Goal: Transaction & Acquisition: Purchase product/service

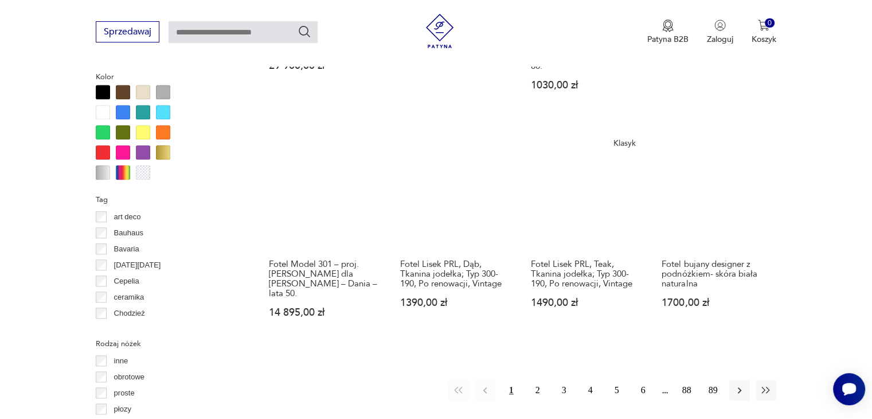
scroll to position [1164, 0]
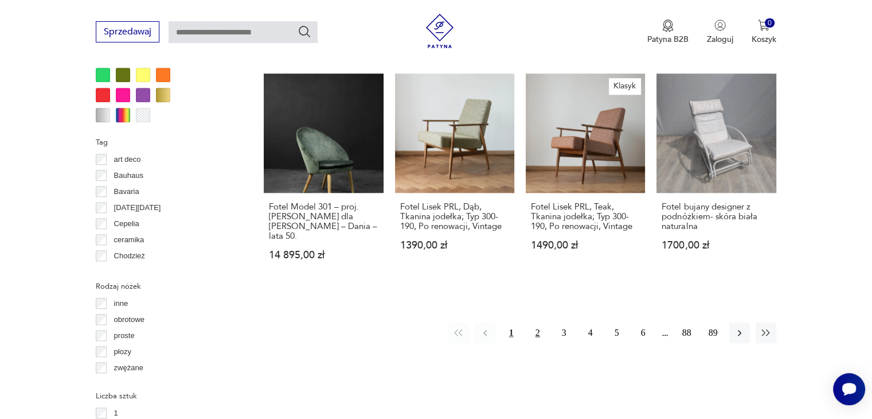
click at [530, 322] on button "2" at bounding box center [538, 332] width 21 height 21
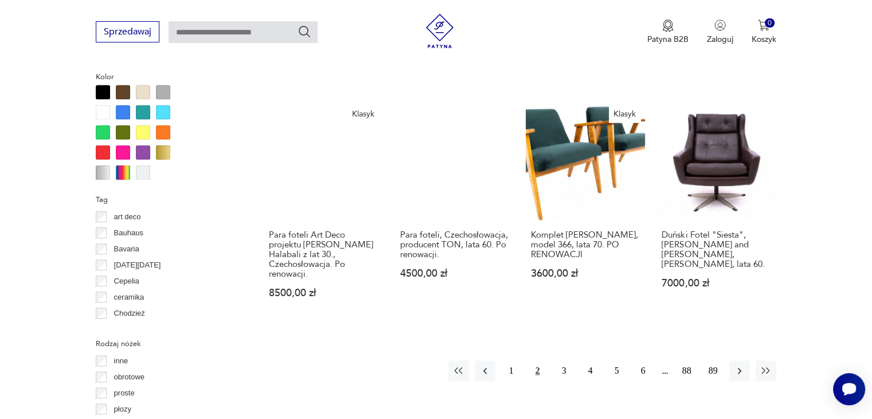
scroll to position [1107, 0]
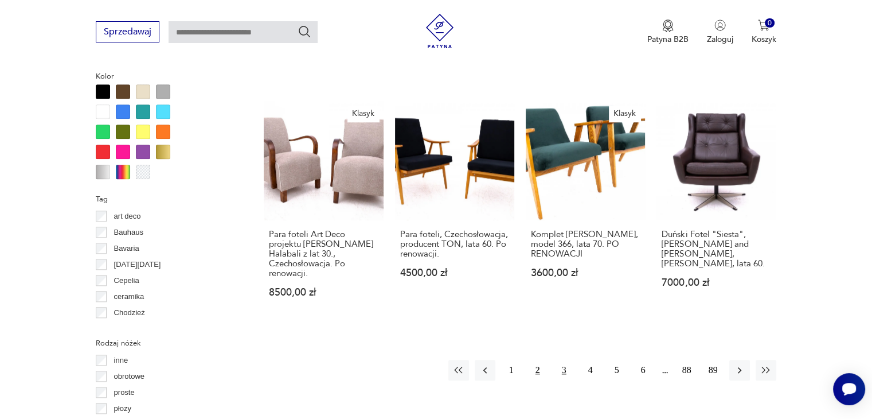
click at [559, 360] on button "3" at bounding box center [564, 370] width 21 height 21
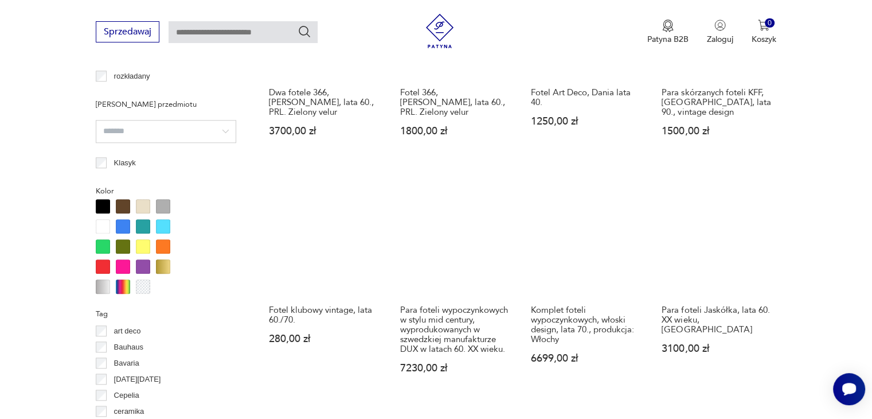
scroll to position [1107, 0]
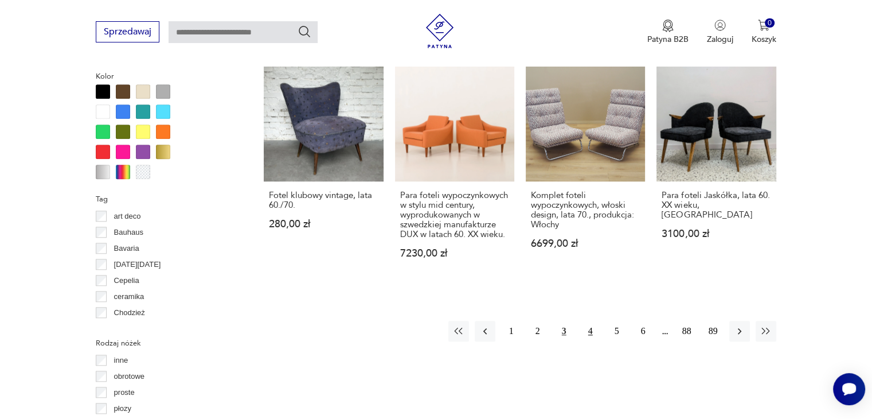
click at [591, 322] on button "4" at bounding box center [590, 331] width 21 height 21
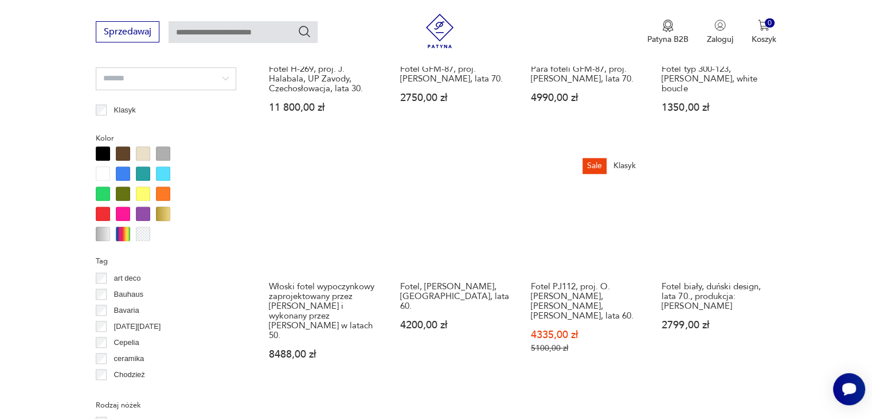
scroll to position [1050, 0]
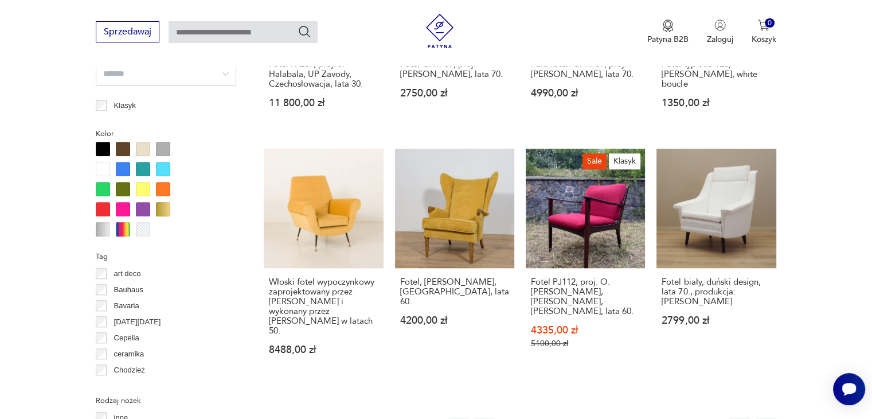
click at [616, 417] on button "5" at bounding box center [617, 427] width 21 height 21
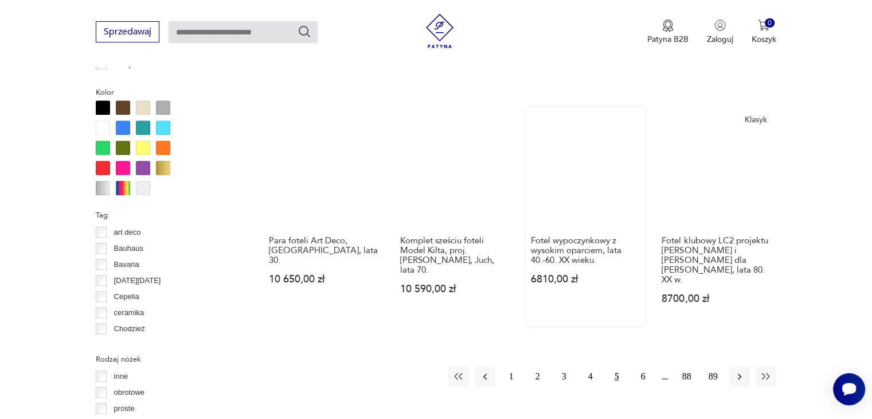
scroll to position [1107, 0]
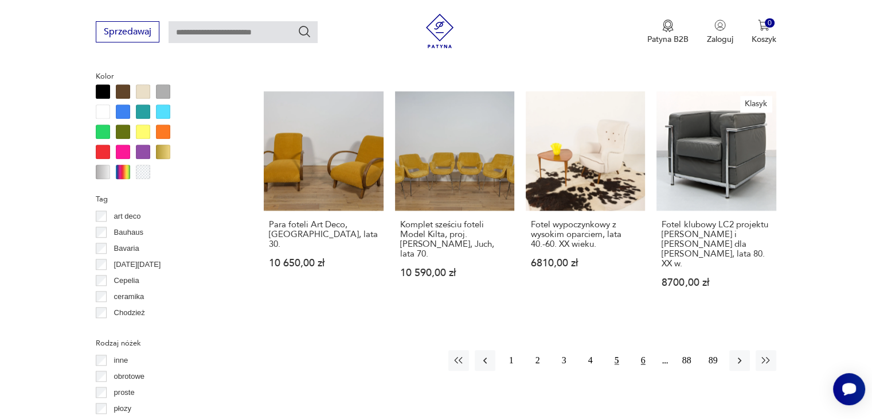
click at [642, 350] on button "6" at bounding box center [643, 360] width 21 height 21
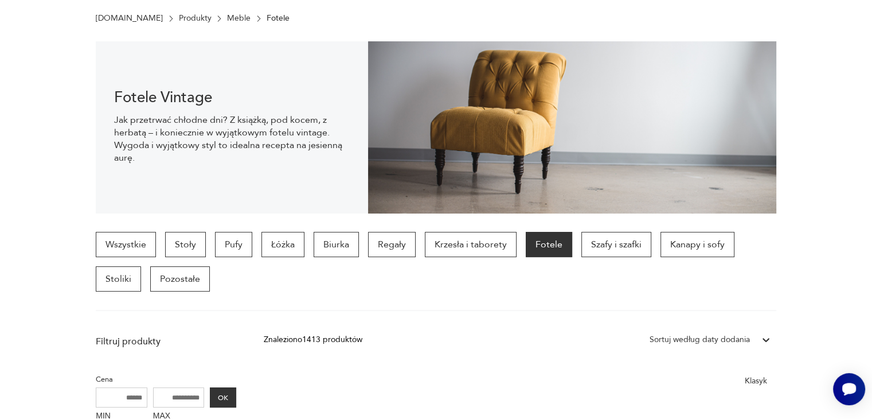
scroll to position [17, 0]
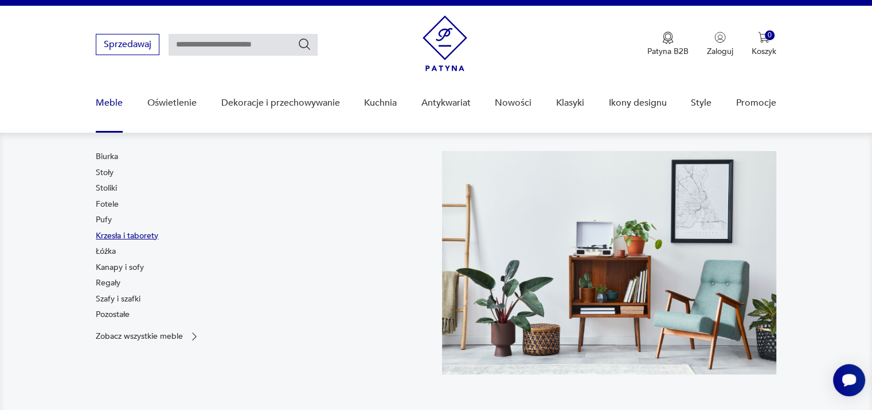
click at [125, 234] on link "Krzesła i taborety" at bounding box center [127, 235] width 63 height 11
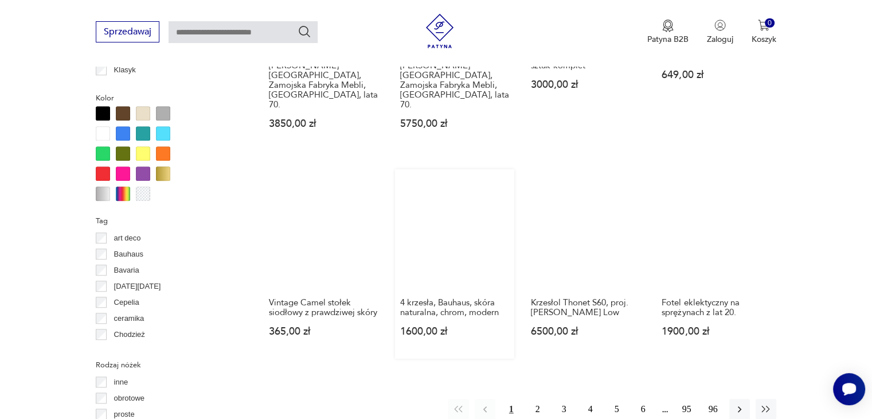
scroll to position [1107, 0]
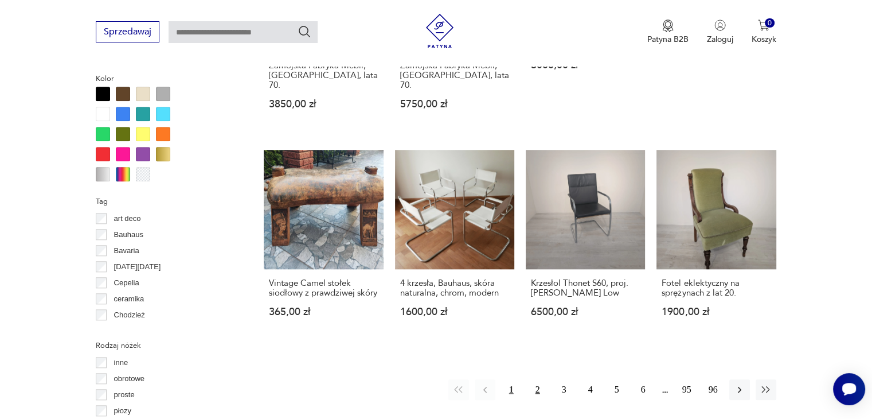
click at [537, 379] on button "2" at bounding box center [538, 389] width 21 height 21
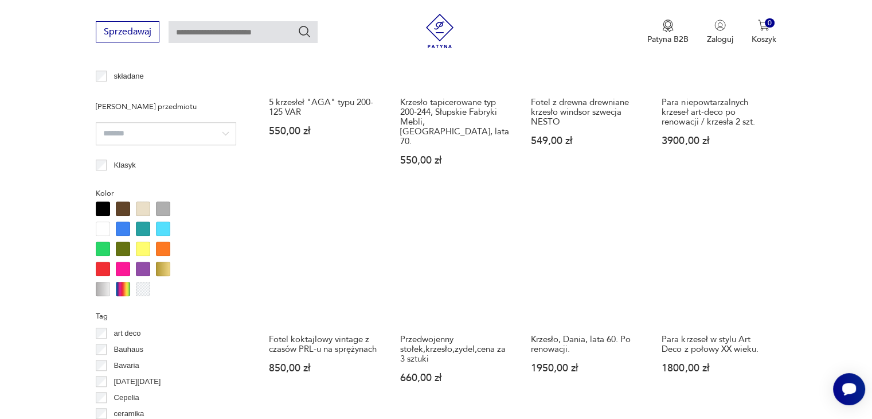
scroll to position [1164, 0]
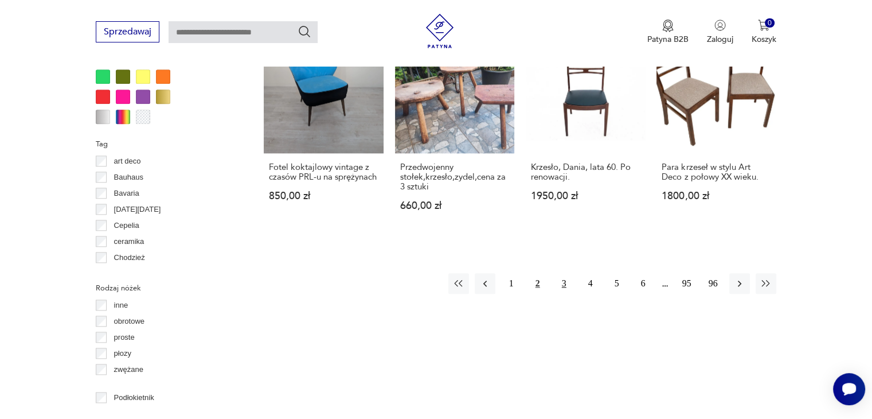
click at [561, 273] on button "3" at bounding box center [564, 283] width 21 height 21
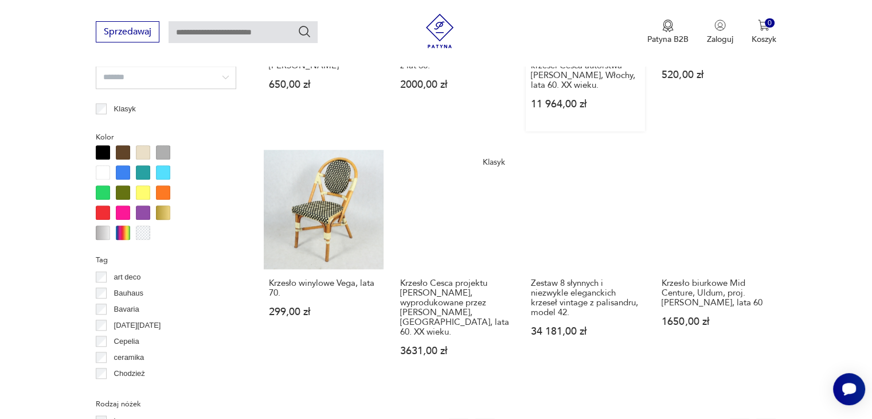
scroll to position [1050, 0]
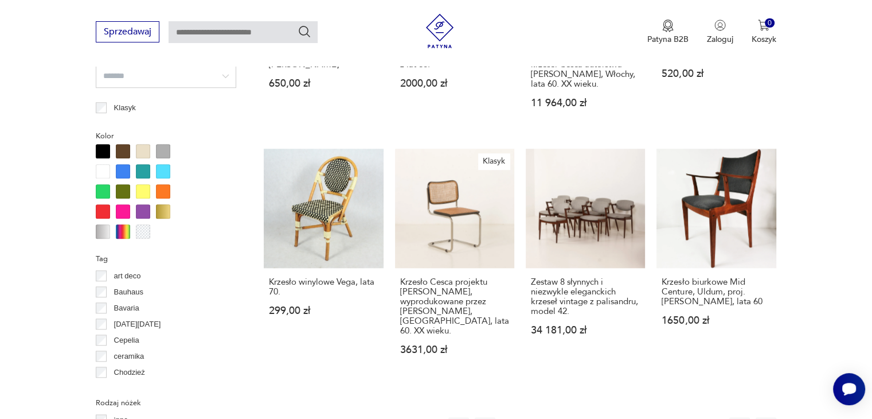
click at [591, 417] on button "4" at bounding box center [590, 427] width 21 height 21
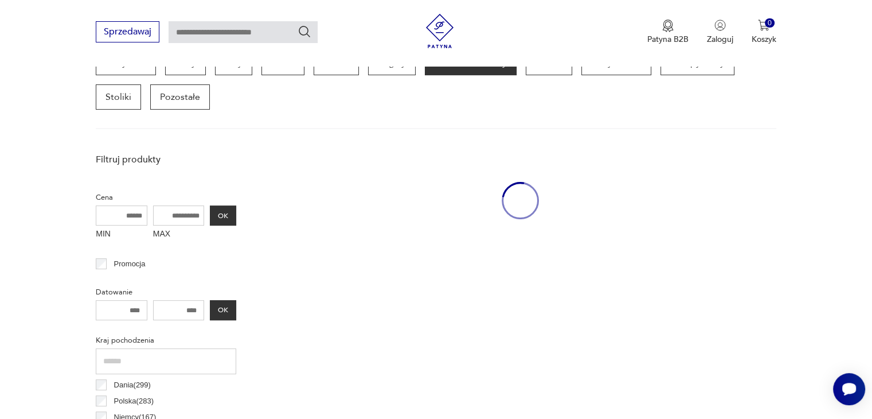
scroll to position [304, 0]
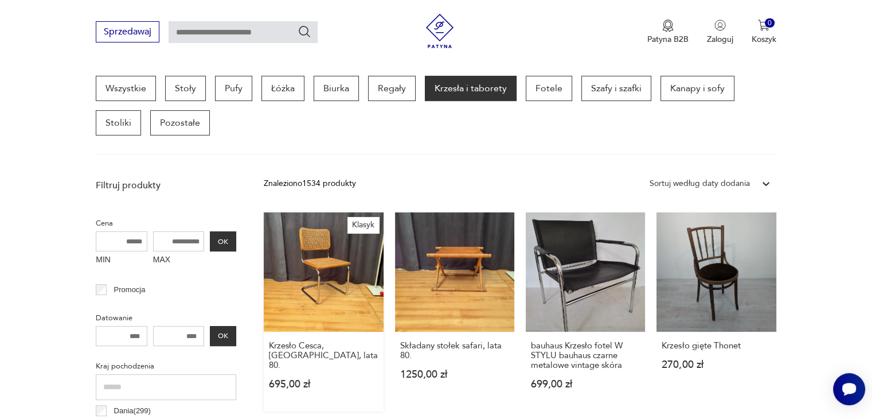
click at [338, 303] on link "Klasyk Krzesło Cesca, [GEOGRAPHIC_DATA], lata 80. 695,00 zł" at bounding box center [323, 311] width 119 height 199
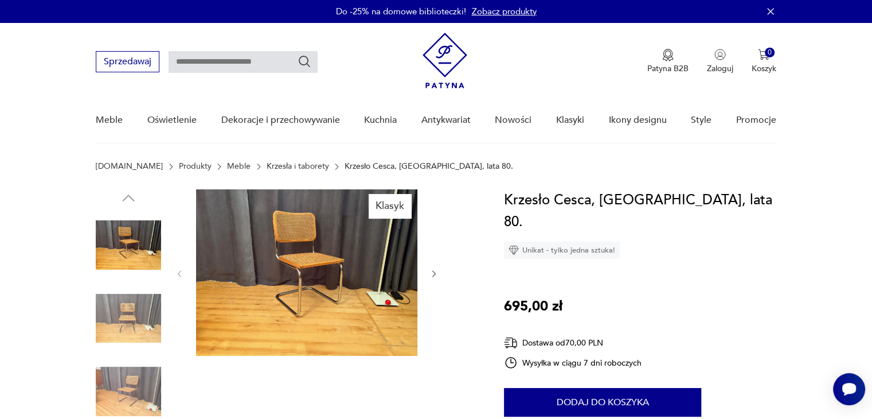
click at [314, 262] on img at bounding box center [306, 272] width 221 height 166
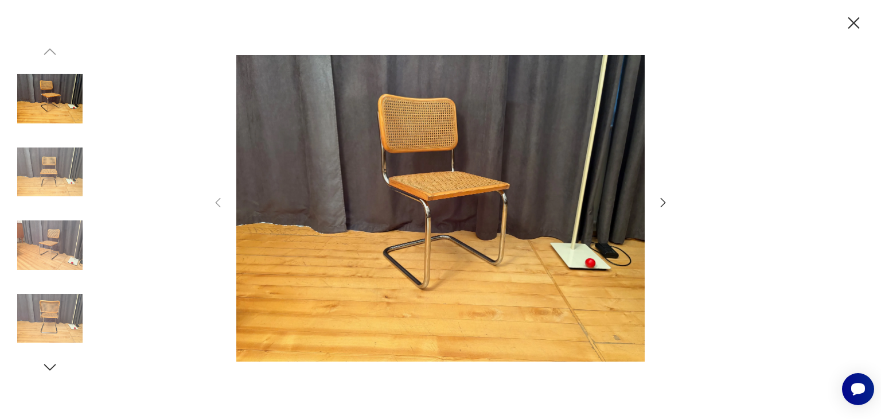
click at [659, 197] on icon "button" at bounding box center [663, 203] width 14 height 14
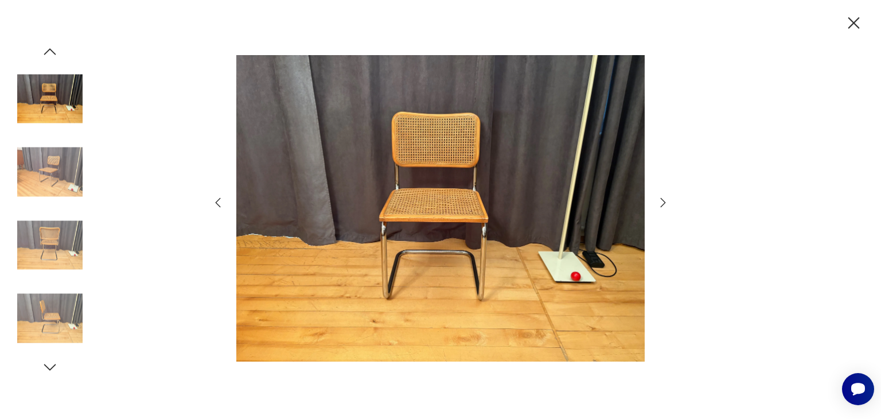
click at [660, 200] on icon "button" at bounding box center [663, 203] width 14 height 14
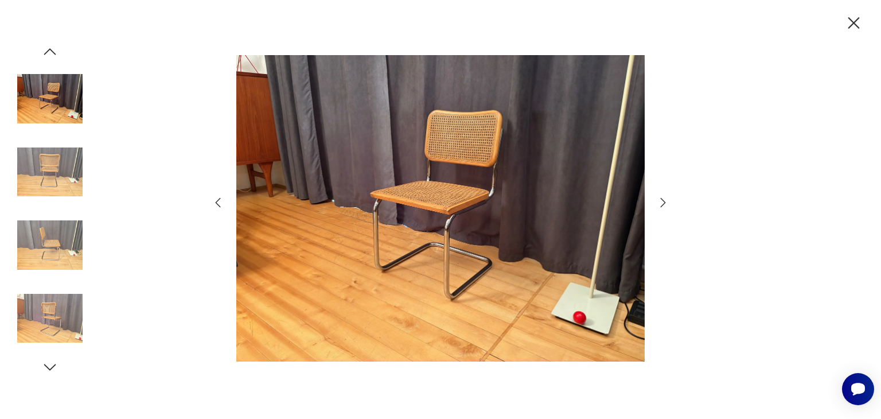
click at [660, 200] on icon "button" at bounding box center [663, 203] width 14 height 14
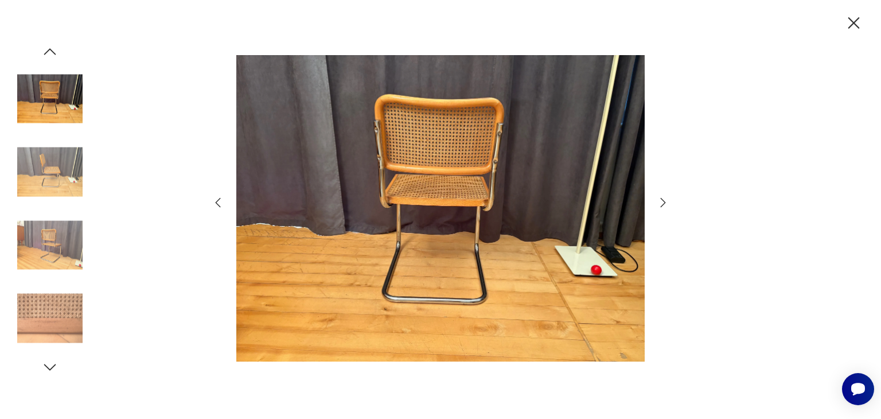
click at [660, 200] on icon "button" at bounding box center [663, 203] width 14 height 14
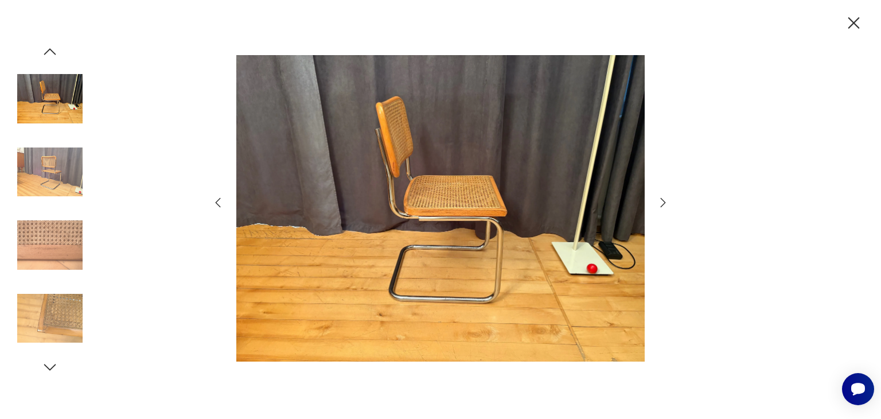
click at [660, 200] on icon "button" at bounding box center [663, 203] width 14 height 14
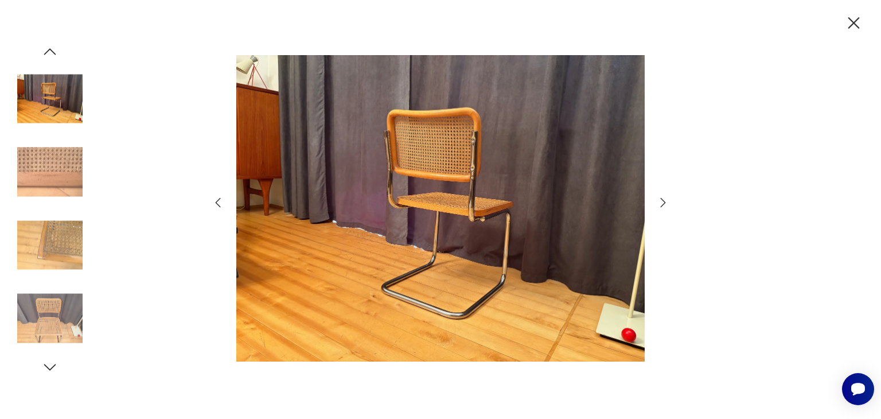
click at [660, 200] on icon "button" at bounding box center [663, 203] width 14 height 14
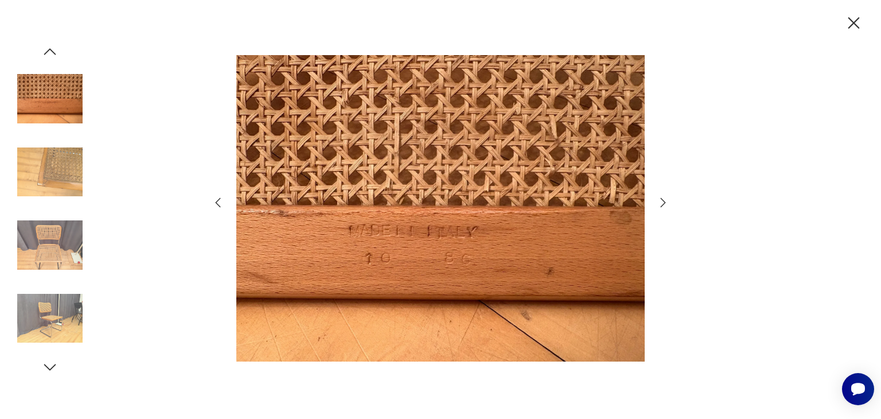
click at [660, 200] on icon "button" at bounding box center [663, 203] width 14 height 14
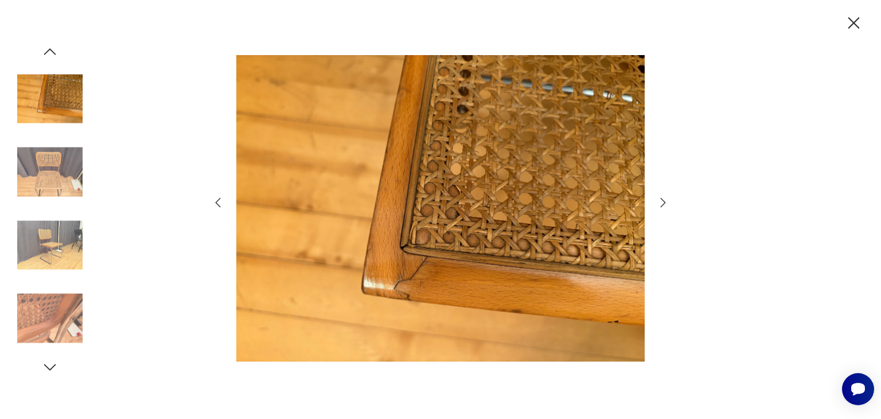
click at [660, 200] on icon "button" at bounding box center [663, 203] width 14 height 14
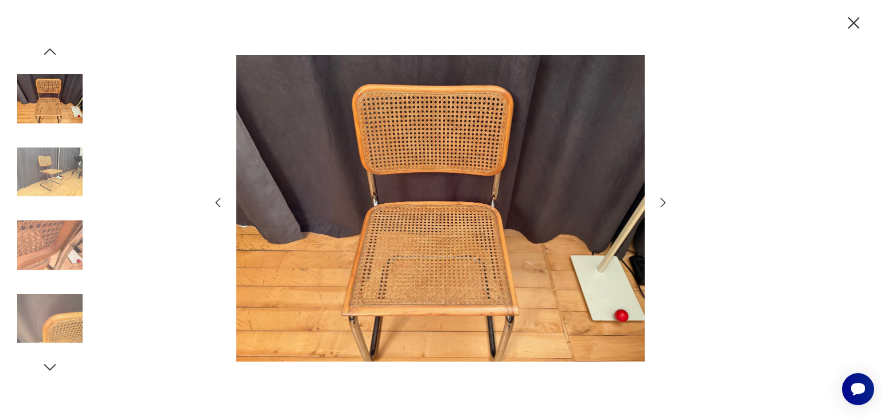
click at [660, 200] on icon "button" at bounding box center [663, 203] width 14 height 14
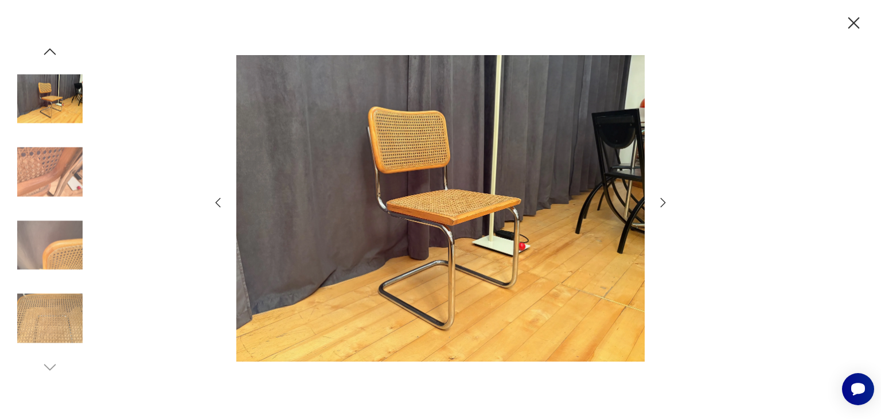
click at [660, 200] on icon "button" at bounding box center [663, 203] width 14 height 14
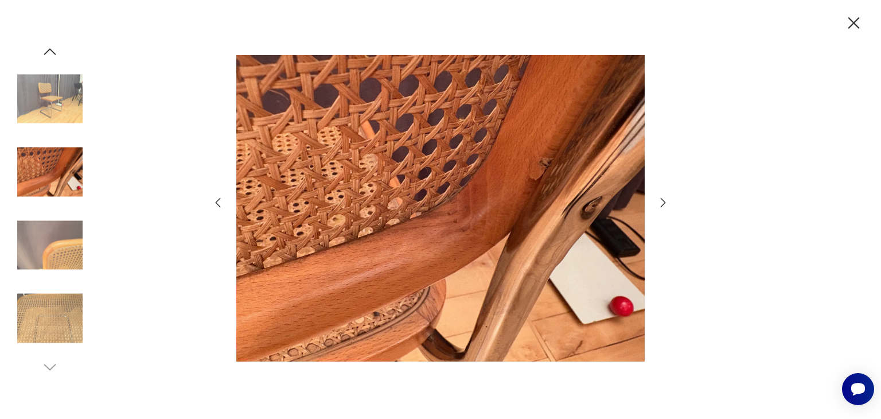
click at [660, 200] on icon "button" at bounding box center [663, 203] width 14 height 14
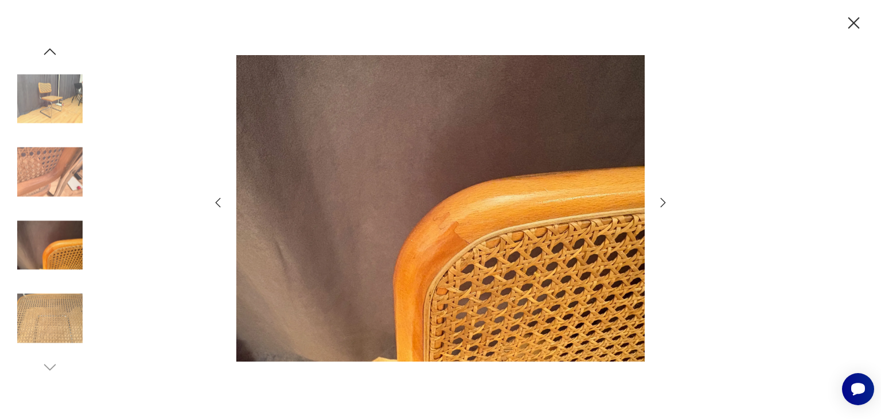
click at [660, 200] on icon "button" at bounding box center [663, 203] width 14 height 14
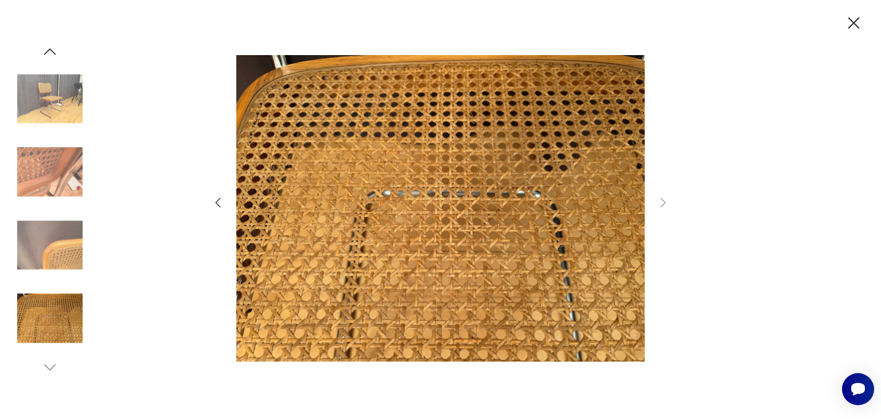
drag, startPoint x: 854, startPoint y: 21, endPoint x: 853, endPoint y: 33, distance: 11.5
click at [854, 22] on icon "button" at bounding box center [853, 22] width 11 height 11
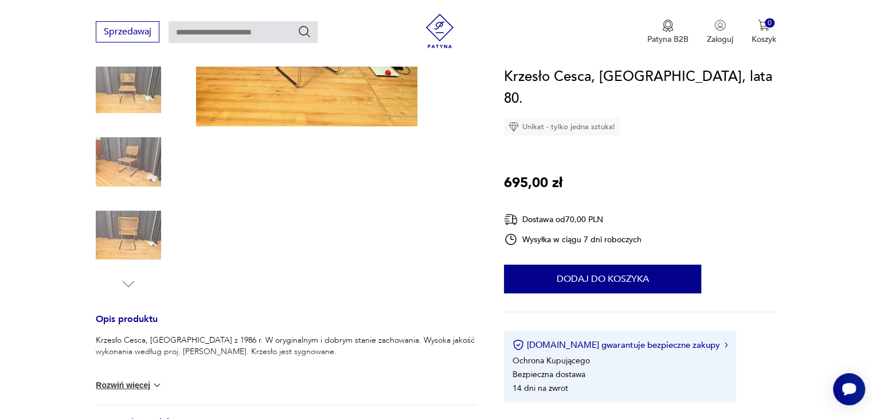
scroll to position [287, 0]
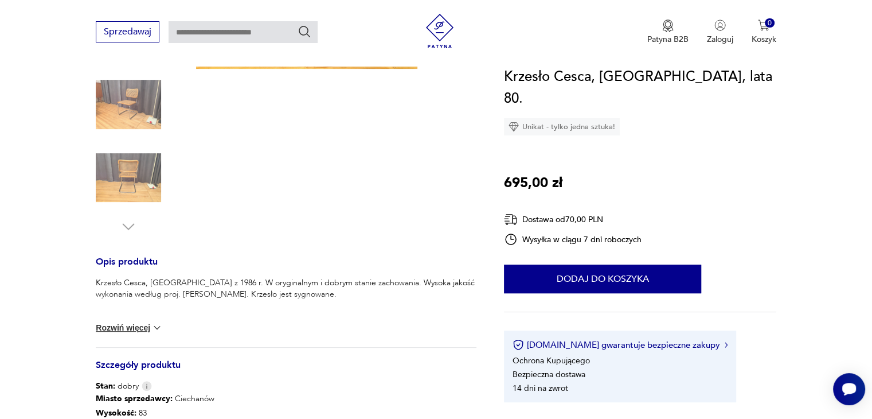
click at [143, 325] on button "Rozwiń więcej" at bounding box center [129, 327] width 67 height 11
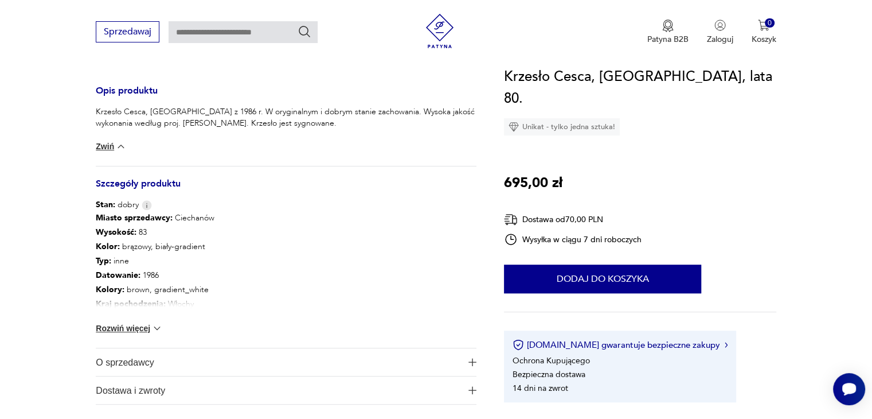
scroll to position [459, 0]
click at [139, 321] on button "Rozwiń więcej" at bounding box center [129, 326] width 67 height 11
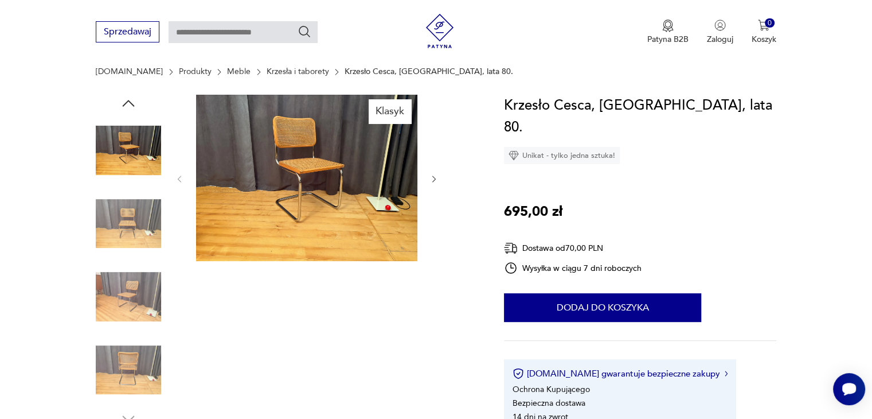
scroll to position [115, 0]
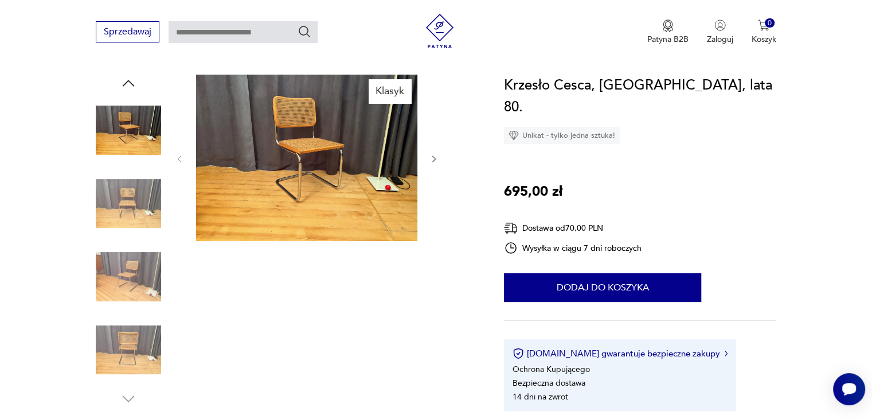
click at [128, 341] on img at bounding box center [128, 349] width 65 height 65
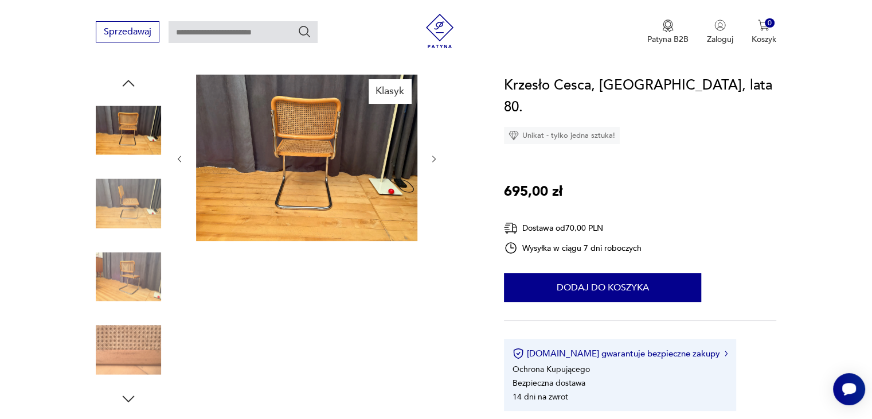
click at [96, 206] on img at bounding box center [128, 203] width 65 height 65
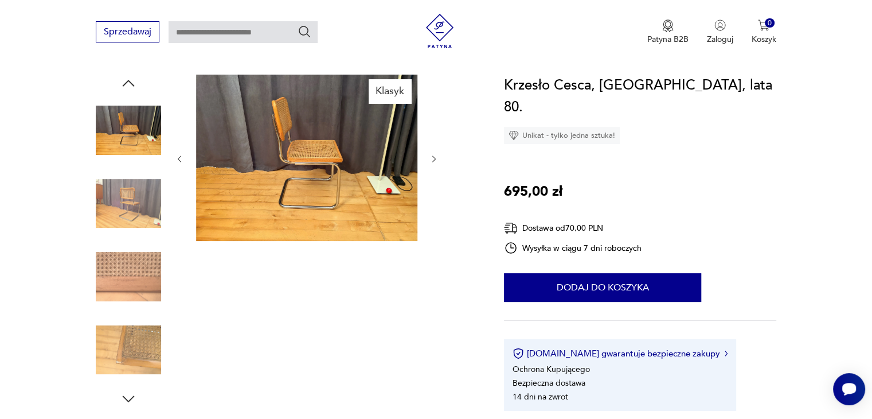
click at [135, 197] on img at bounding box center [128, 203] width 65 height 65
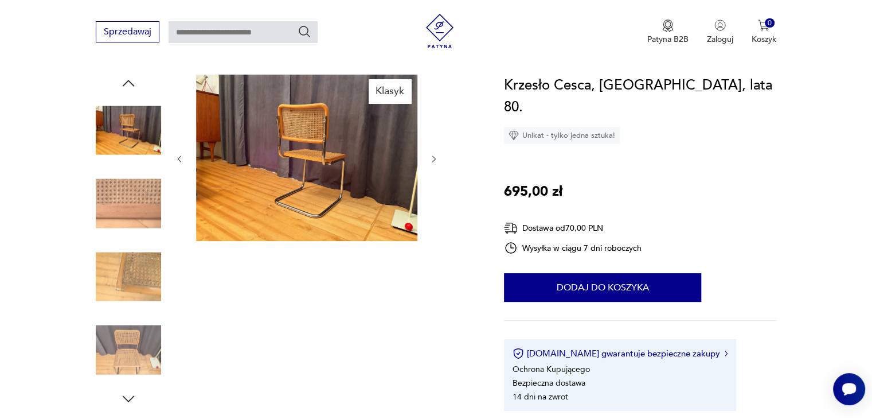
click at [138, 205] on img at bounding box center [128, 203] width 65 height 65
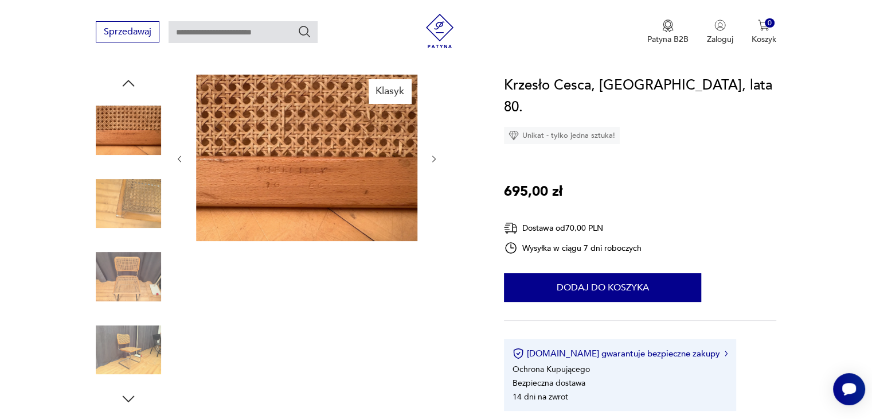
click at [140, 210] on img at bounding box center [128, 203] width 65 height 65
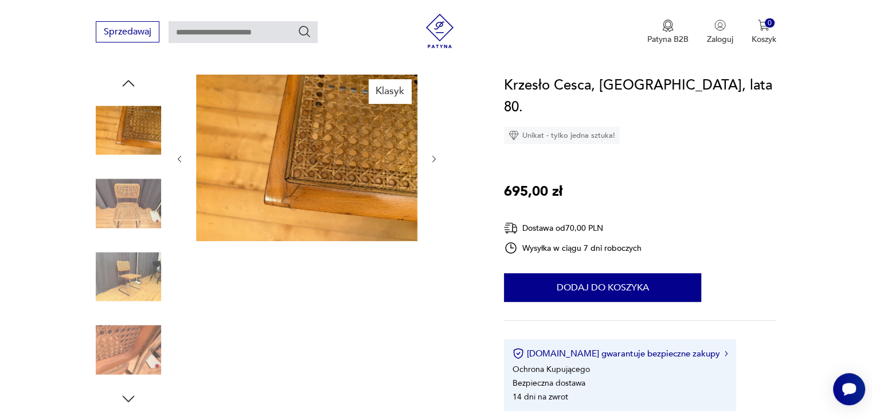
click at [133, 260] on img at bounding box center [128, 276] width 65 height 65
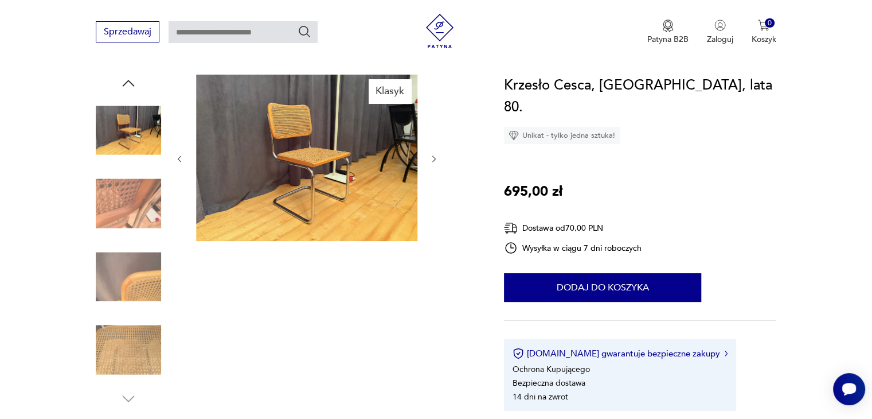
click at [134, 265] on img at bounding box center [128, 276] width 65 height 65
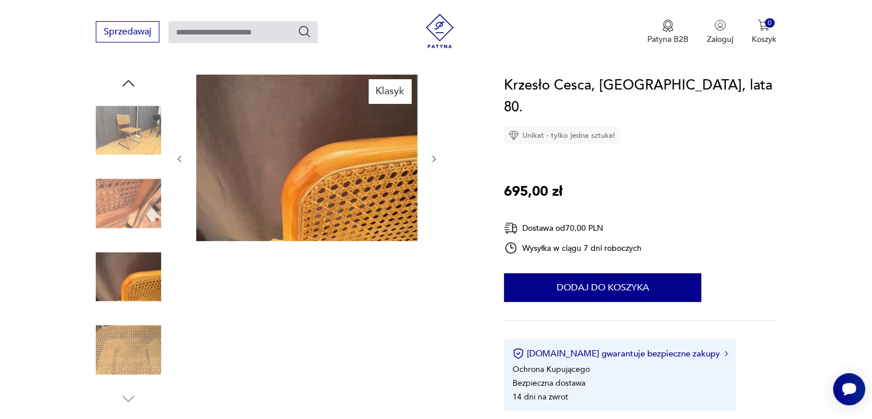
click at [136, 338] on img at bounding box center [128, 349] width 65 height 65
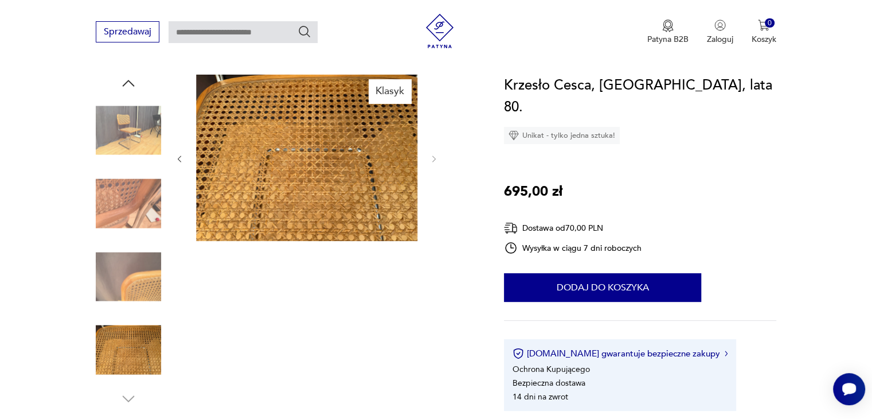
click at [296, 185] on img at bounding box center [306, 158] width 221 height 166
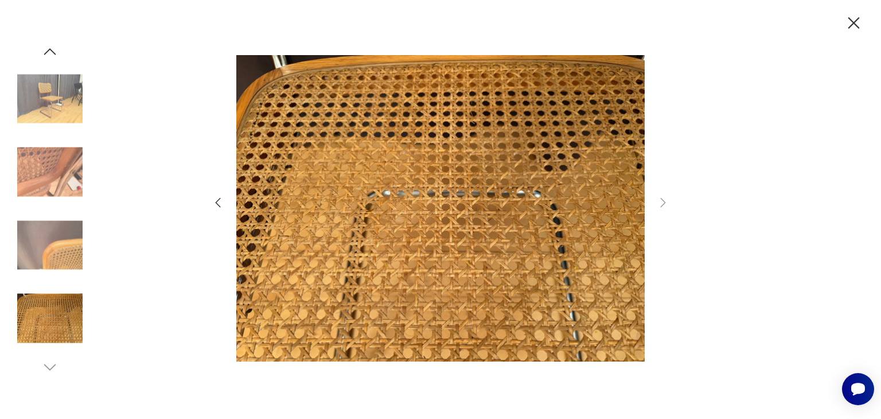
click at [44, 166] on img at bounding box center [49, 171] width 65 height 65
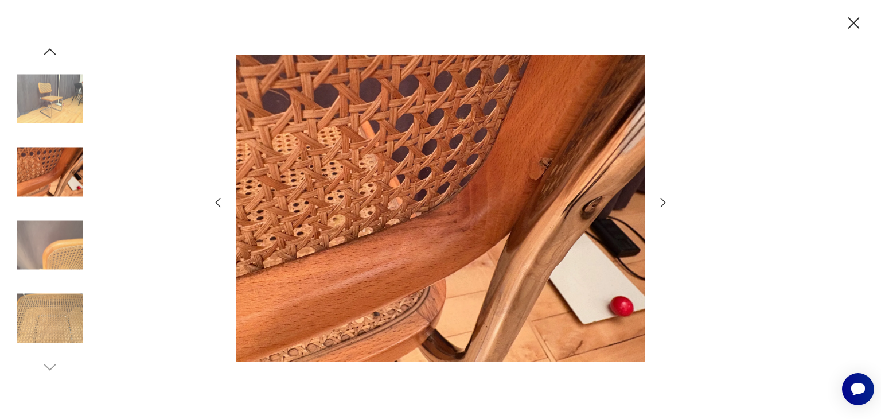
click at [853, 26] on icon "button" at bounding box center [854, 23] width 20 height 20
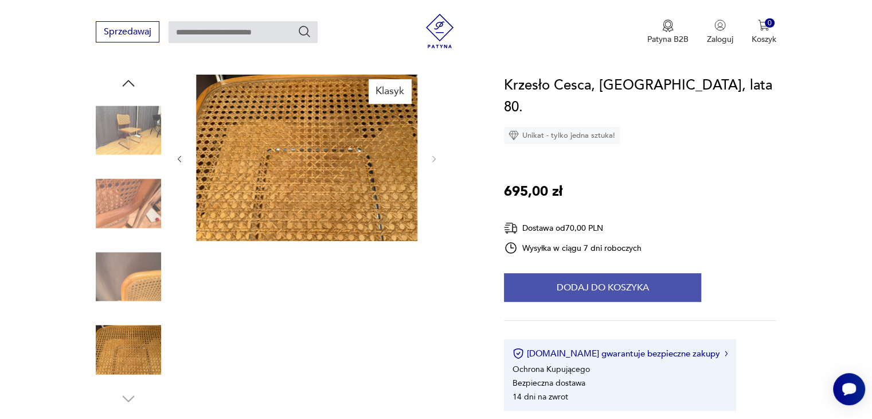
click at [585, 273] on button "Dodaj do koszyka" at bounding box center [602, 287] width 197 height 29
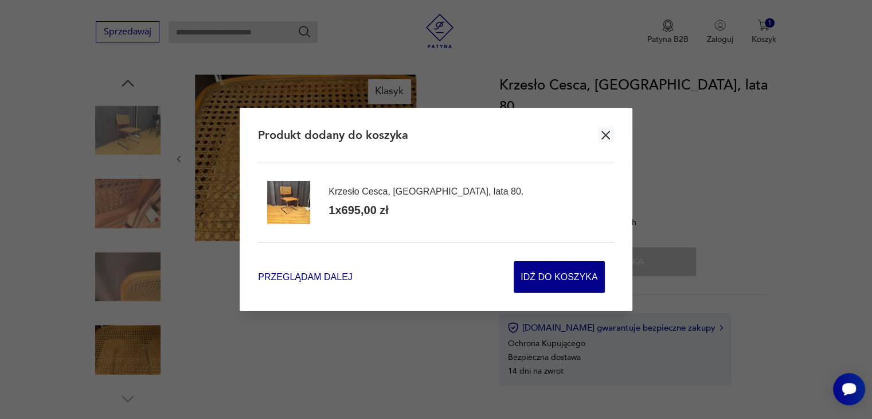
click at [310, 275] on span "Przeglądam dalej" at bounding box center [305, 276] width 94 height 13
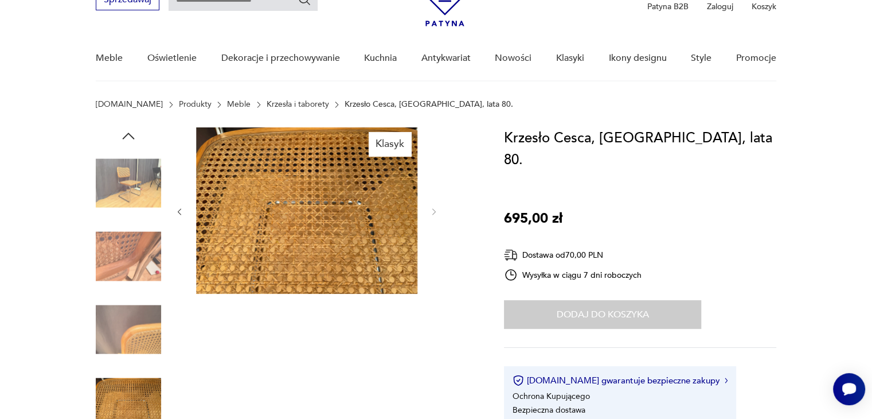
scroll to position [0, 0]
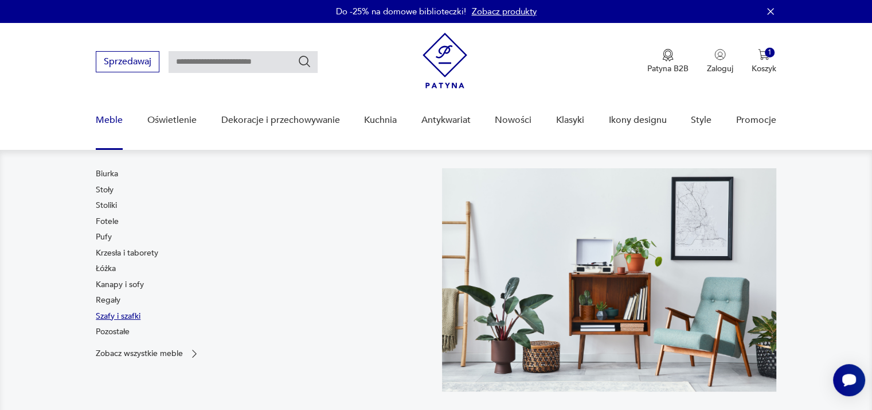
click at [126, 316] on link "Szafy i szafki" at bounding box center [118, 315] width 45 height 11
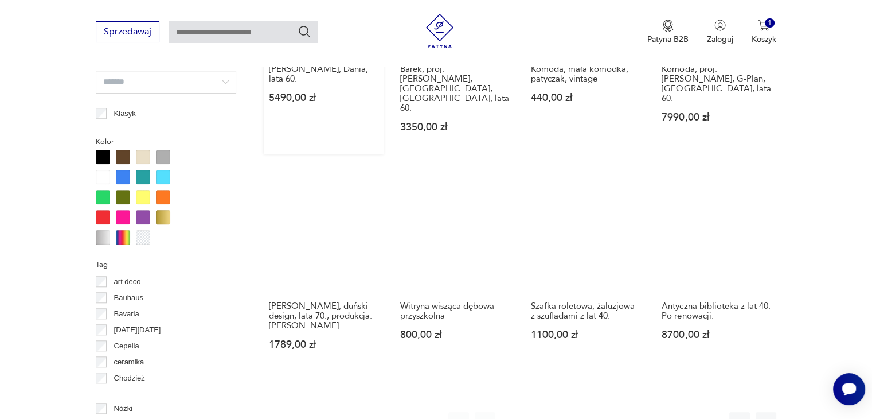
scroll to position [1146, 0]
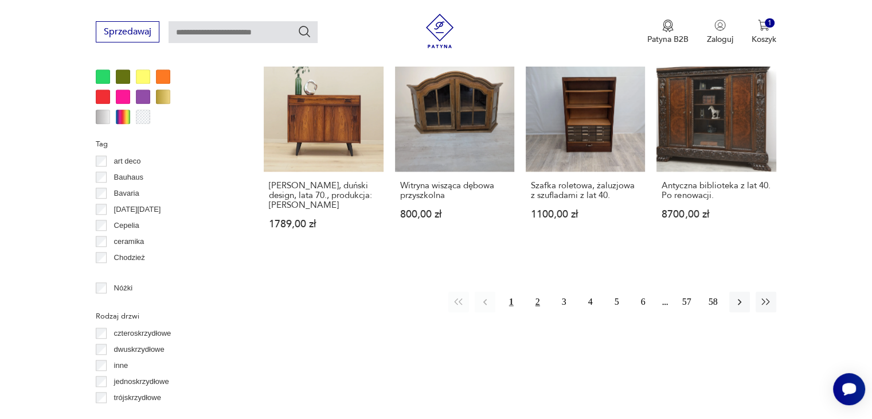
click at [536, 291] on button "2" at bounding box center [538, 301] width 21 height 21
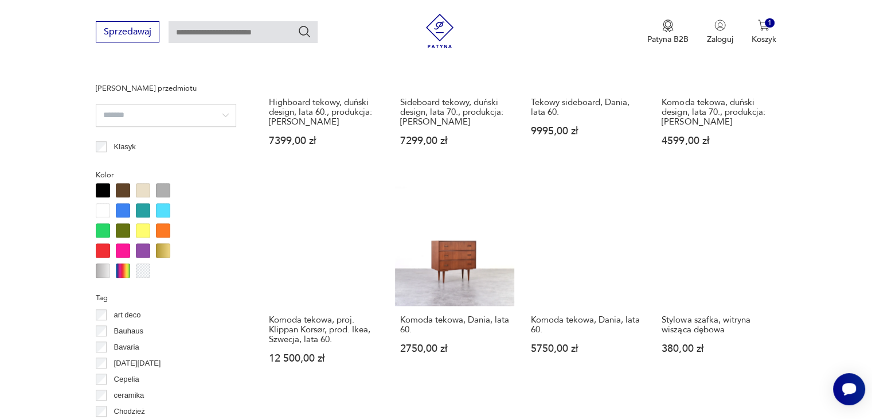
scroll to position [1164, 0]
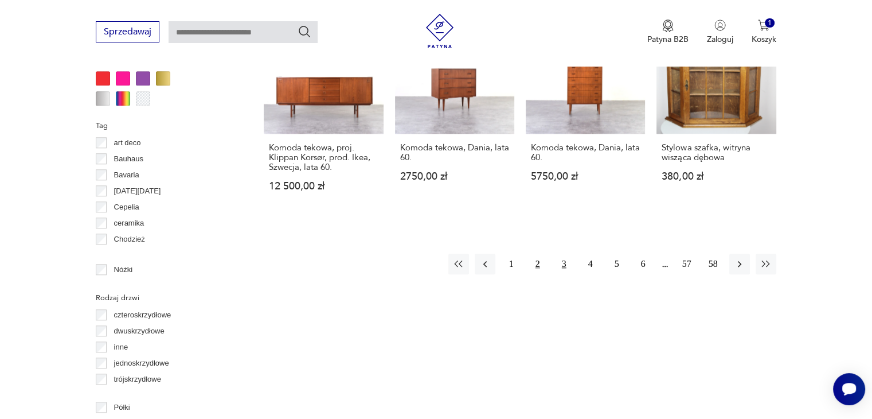
click at [560, 254] on button "3" at bounding box center [564, 264] width 21 height 21
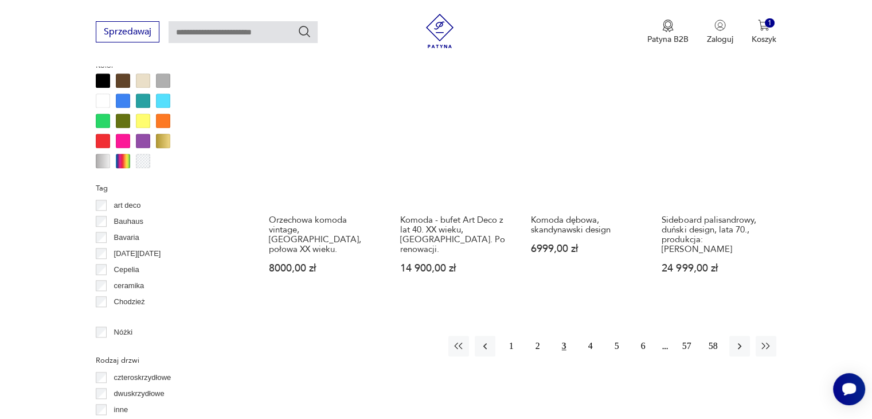
scroll to position [1107, 0]
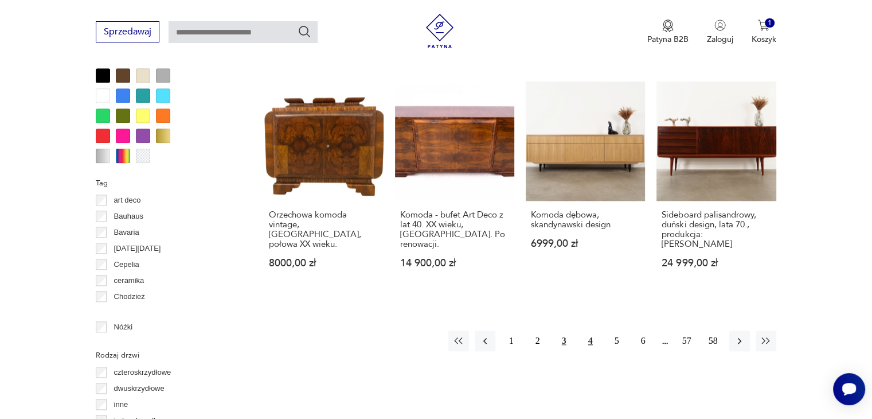
click at [588, 330] on button "4" at bounding box center [590, 340] width 21 height 21
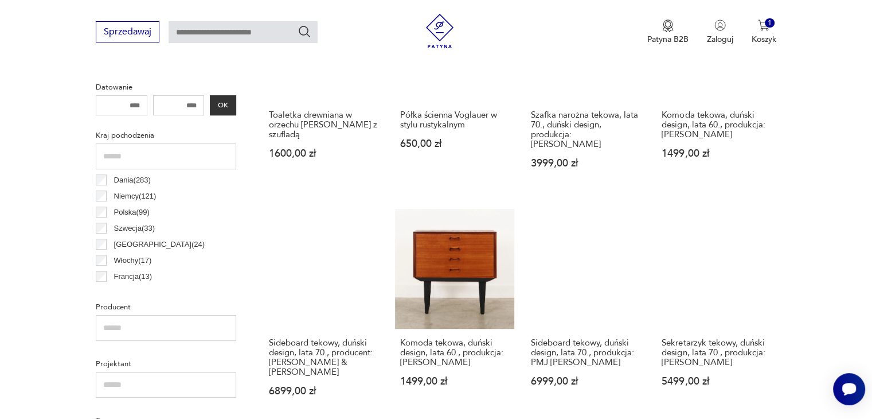
scroll to position [533, 0]
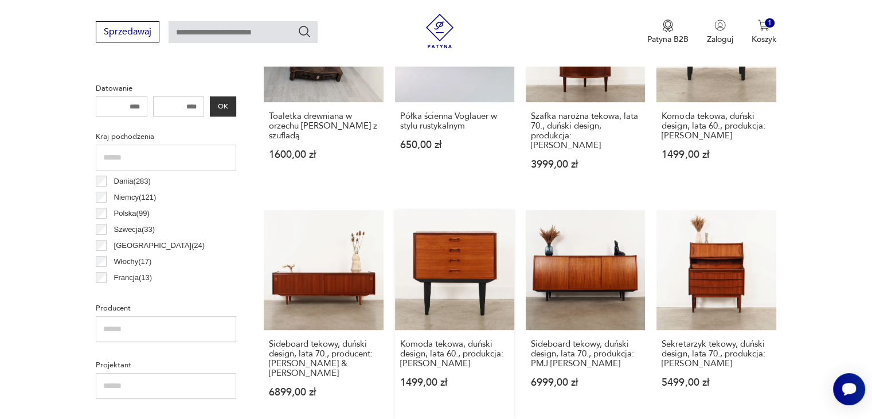
click at [468, 260] on link "Komoda tekowa, duński design, lata 60., produkcja: [PERSON_NAME] 1499,00 zł" at bounding box center [454, 314] width 119 height 209
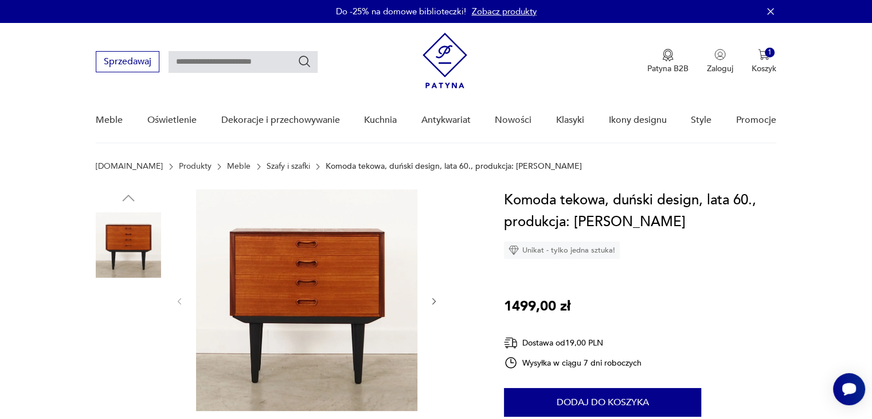
scroll to position [115, 0]
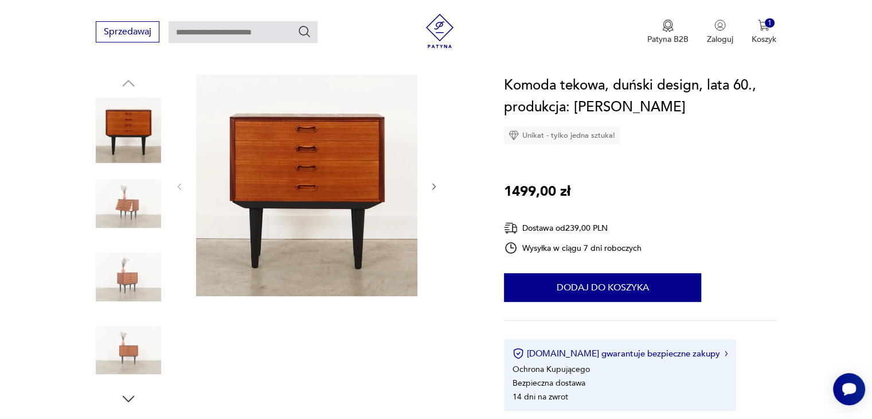
click at [121, 201] on img at bounding box center [128, 203] width 65 height 65
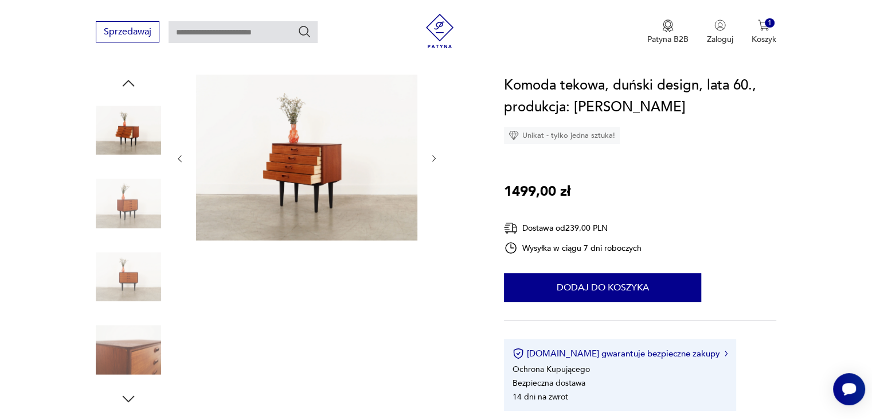
click at [432, 157] on icon "button" at bounding box center [435, 159] width 10 height 10
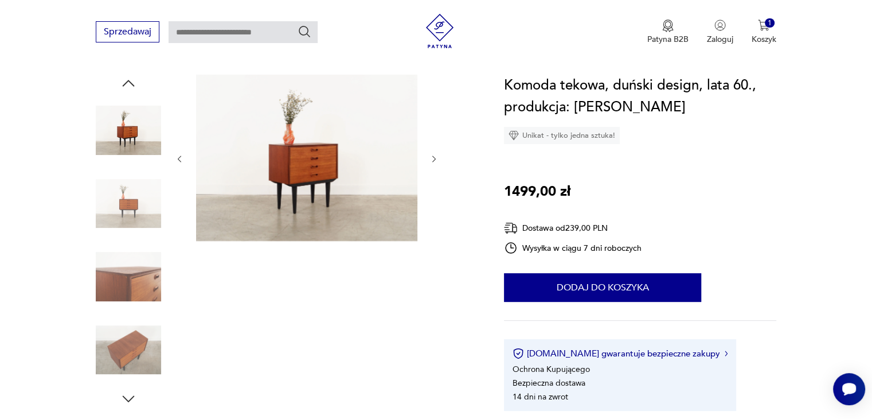
click at [432, 157] on icon "button" at bounding box center [435, 159] width 10 height 10
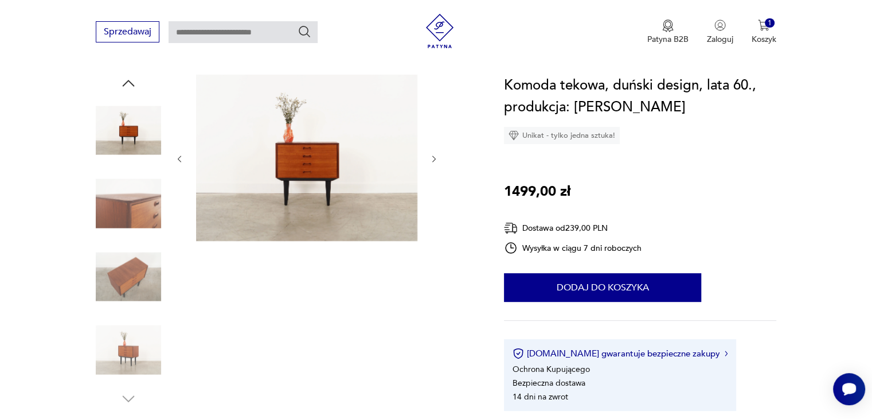
click at [432, 157] on icon "button" at bounding box center [435, 159] width 10 height 10
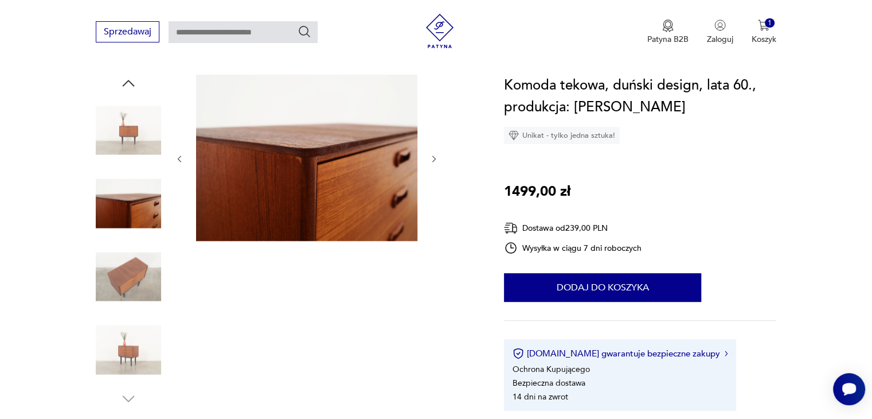
click at [432, 157] on icon "button" at bounding box center [435, 159] width 10 height 10
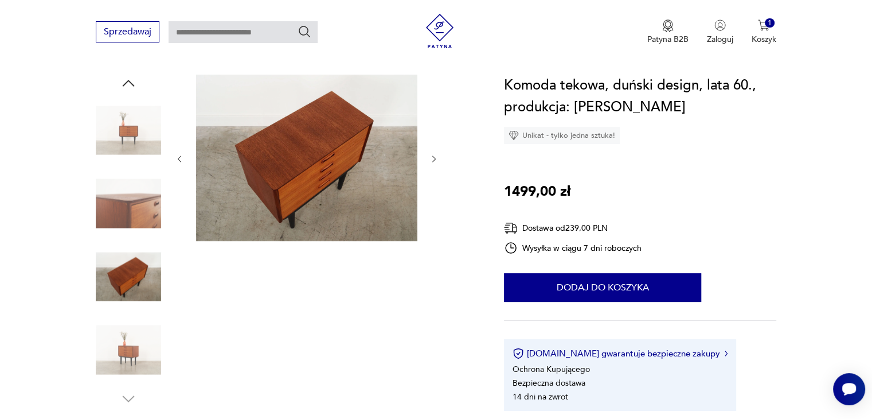
click at [432, 157] on icon "button" at bounding box center [435, 159] width 10 height 10
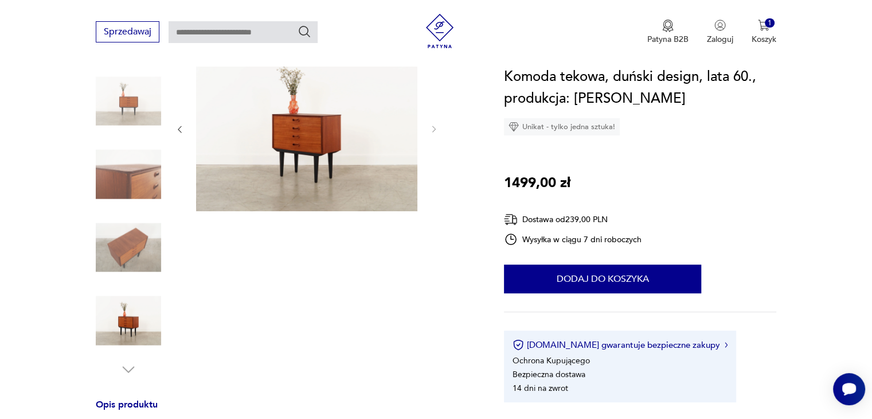
scroll to position [0, 0]
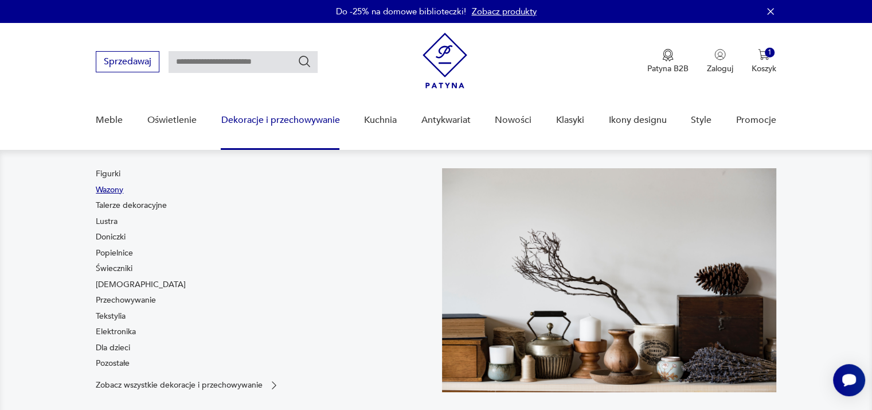
click at [119, 186] on link "Wazony" at bounding box center [110, 189] width 28 height 11
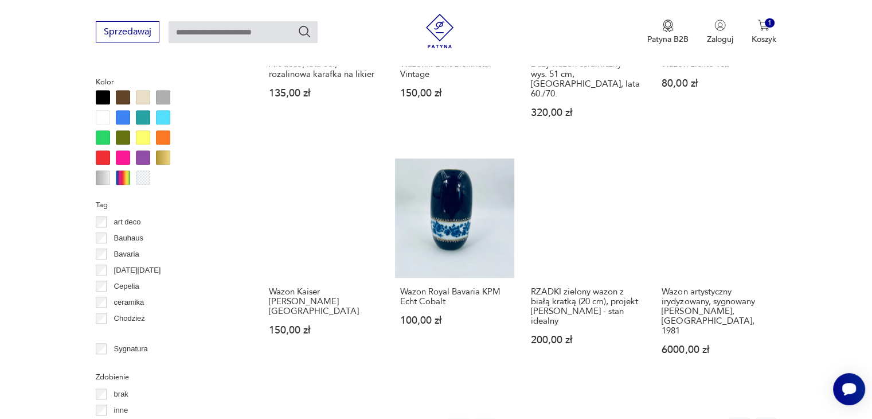
scroll to position [1146, 0]
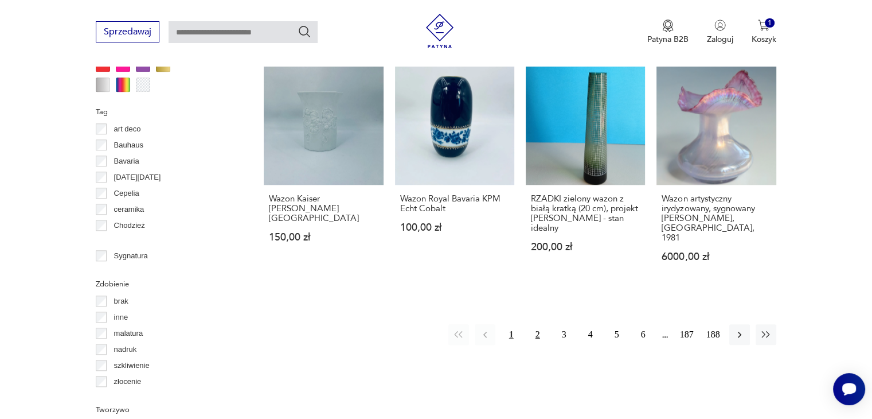
click at [536, 324] on button "2" at bounding box center [538, 334] width 21 height 21
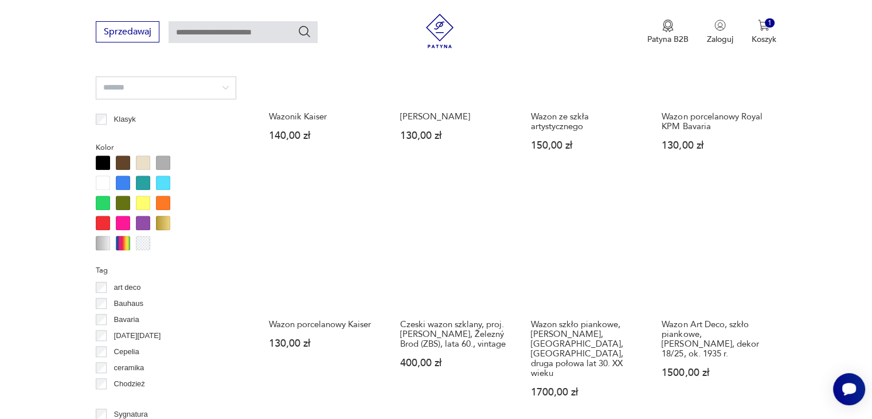
scroll to position [1050, 0]
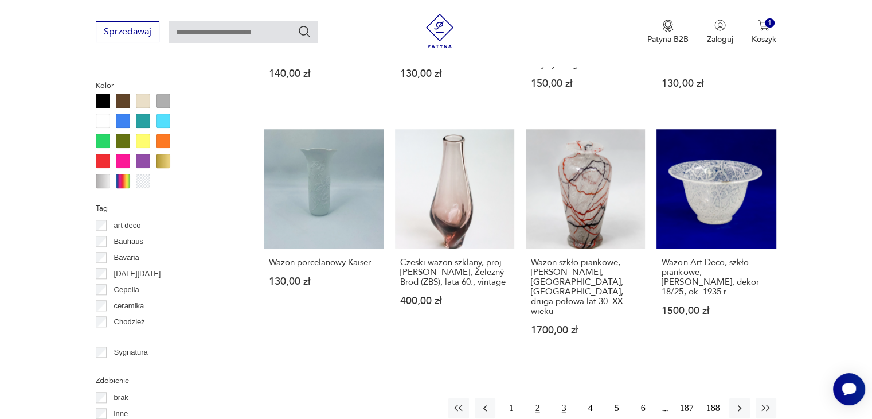
click at [560, 397] on button "3" at bounding box center [564, 407] width 21 height 21
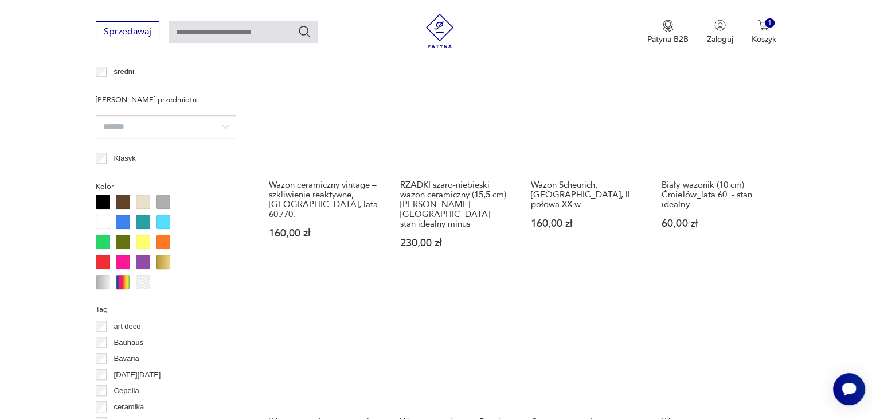
scroll to position [1050, 0]
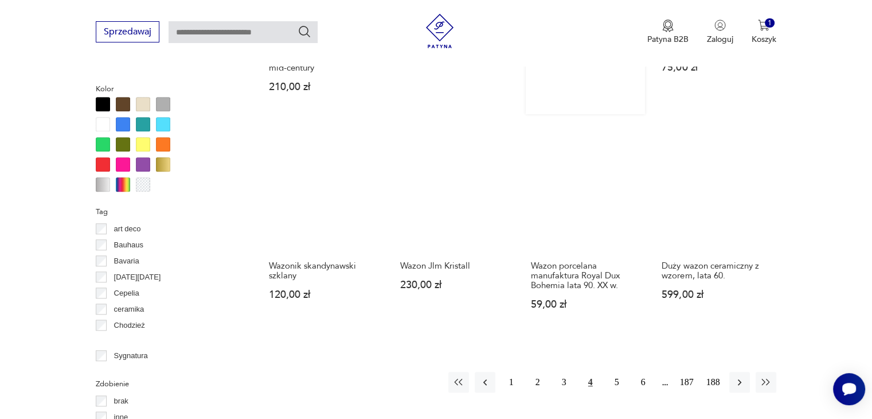
scroll to position [1107, 0]
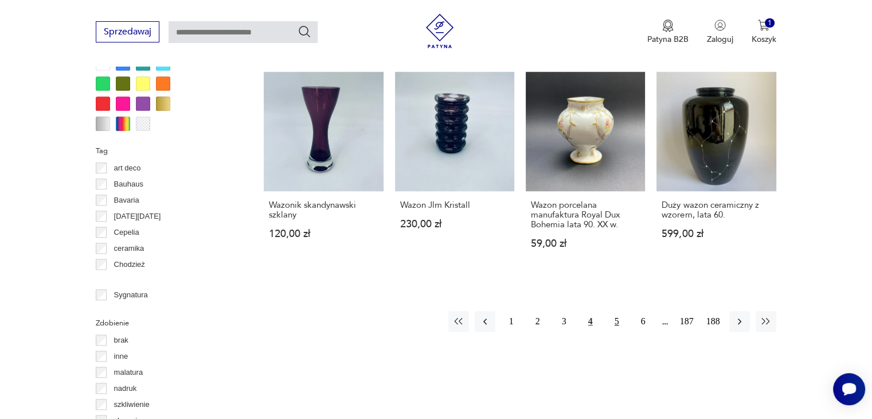
click at [617, 311] on button "5" at bounding box center [617, 321] width 21 height 21
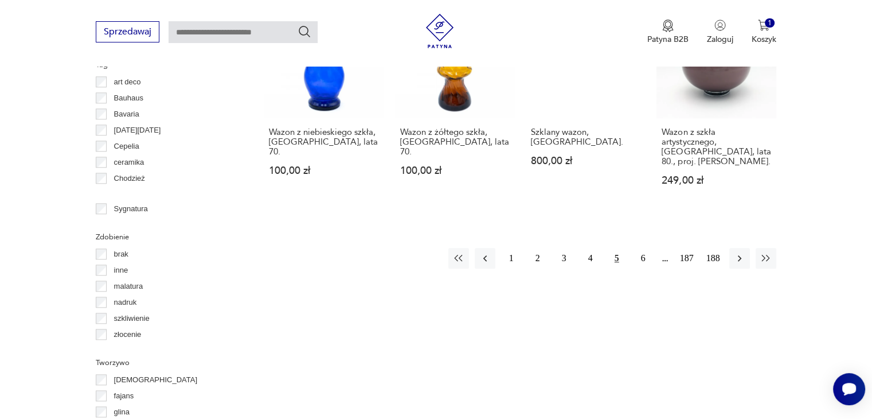
scroll to position [1222, 0]
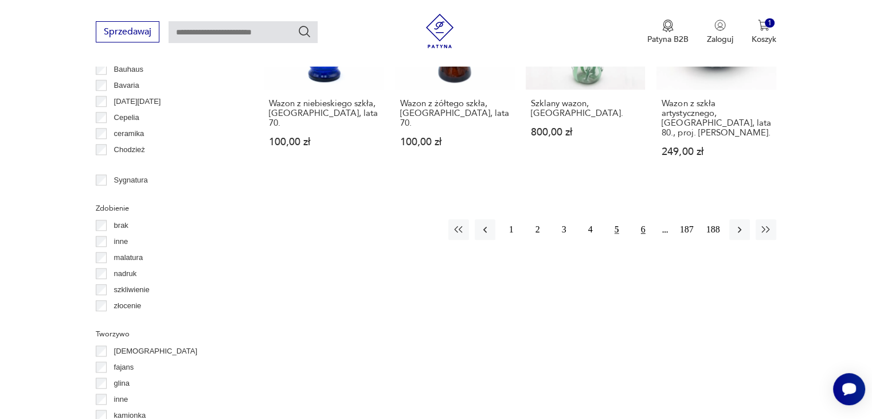
click at [641, 219] on button "6" at bounding box center [643, 229] width 21 height 21
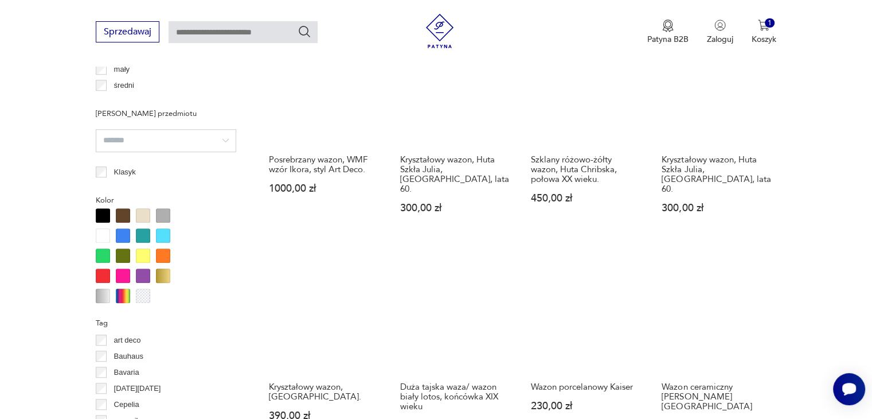
scroll to position [1050, 0]
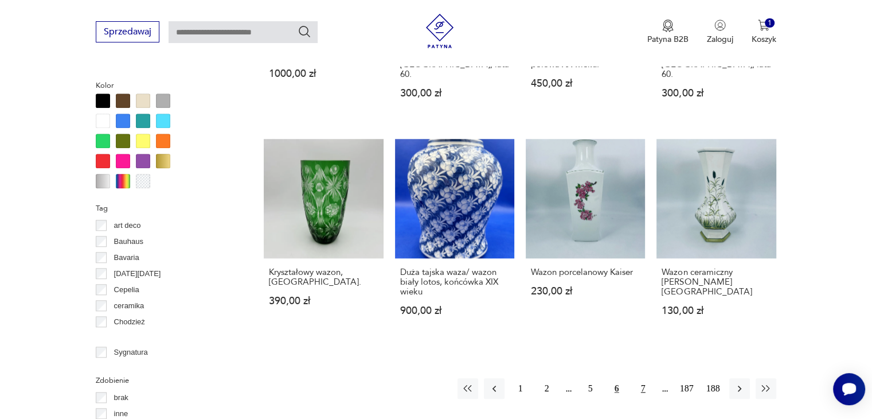
click at [640, 378] on button "7" at bounding box center [643, 388] width 21 height 21
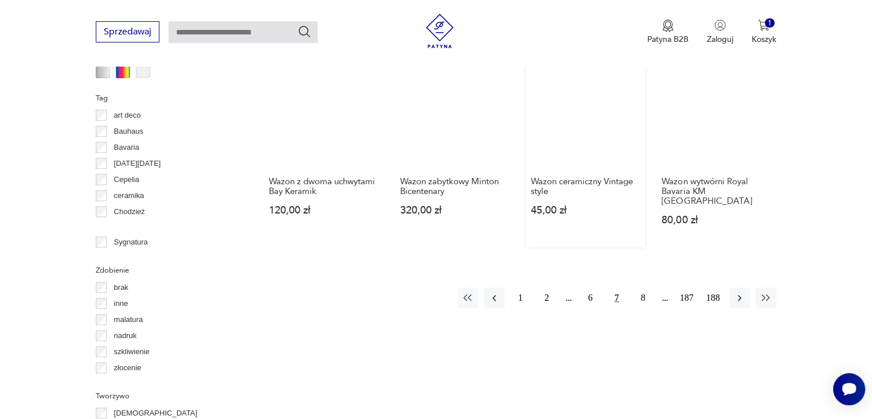
scroll to position [1164, 0]
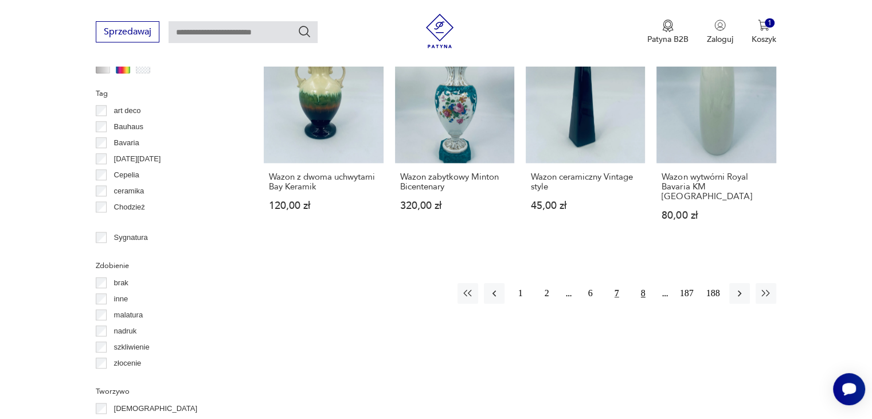
click at [643, 283] on button "8" at bounding box center [643, 293] width 21 height 21
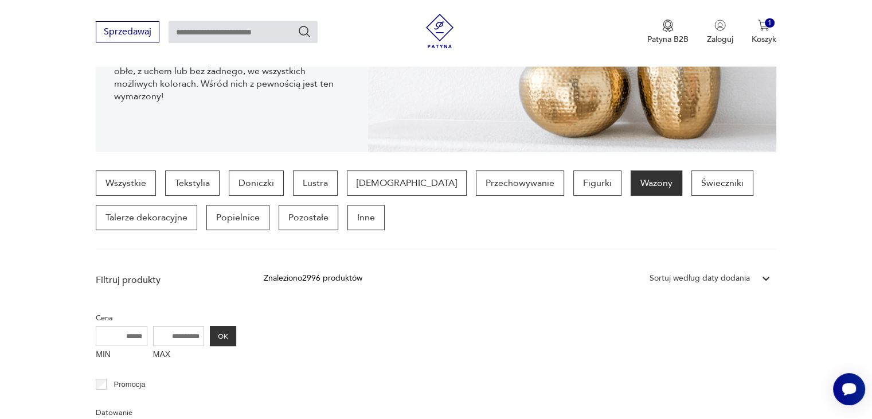
scroll to position [17, 0]
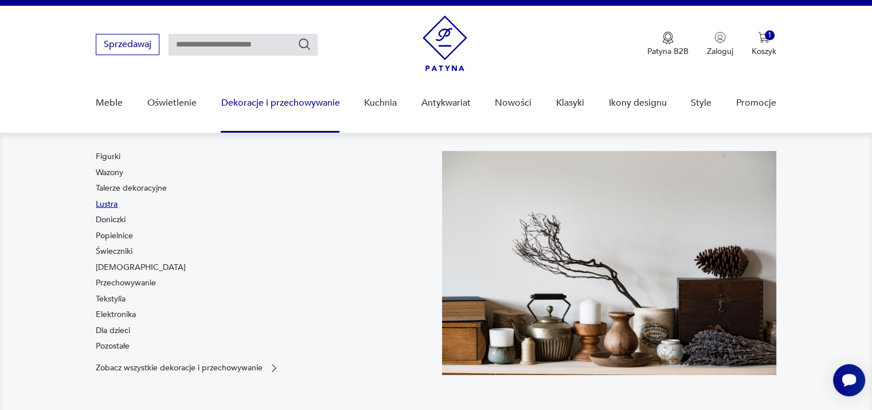
click at [110, 202] on link "Lustra" at bounding box center [107, 203] width 22 height 11
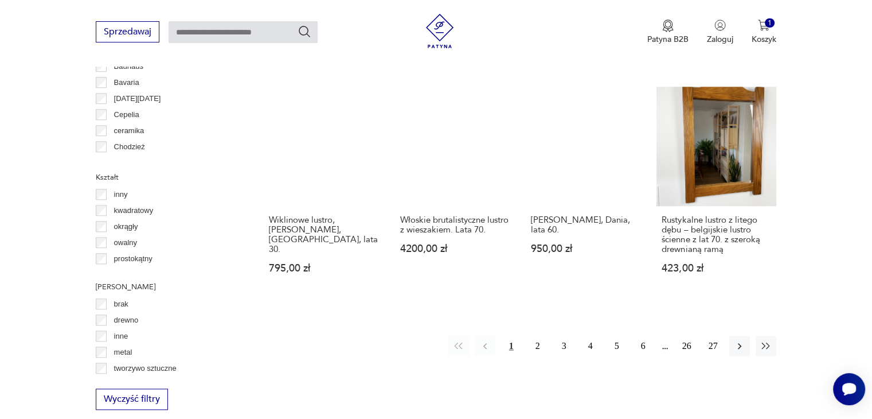
scroll to position [1107, 0]
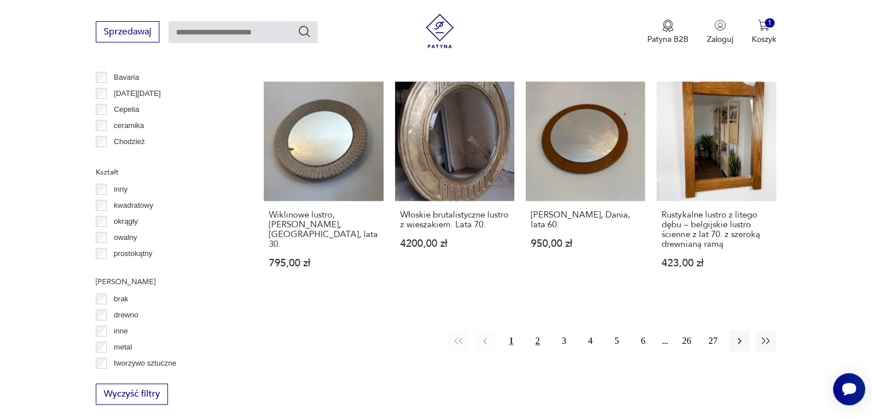
click at [536, 330] on button "2" at bounding box center [538, 340] width 21 height 21
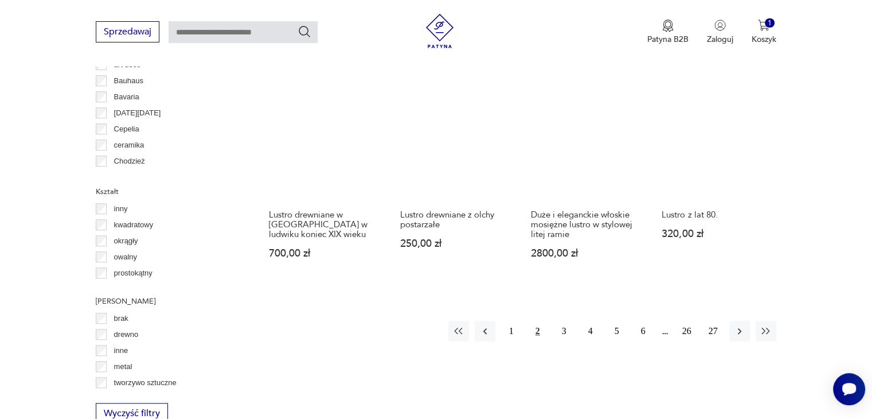
scroll to position [1107, 0]
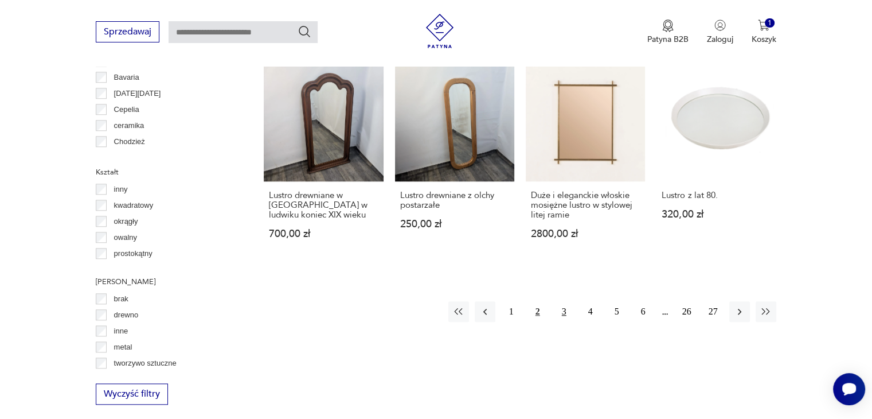
click at [566, 301] on button "3" at bounding box center [564, 311] width 21 height 21
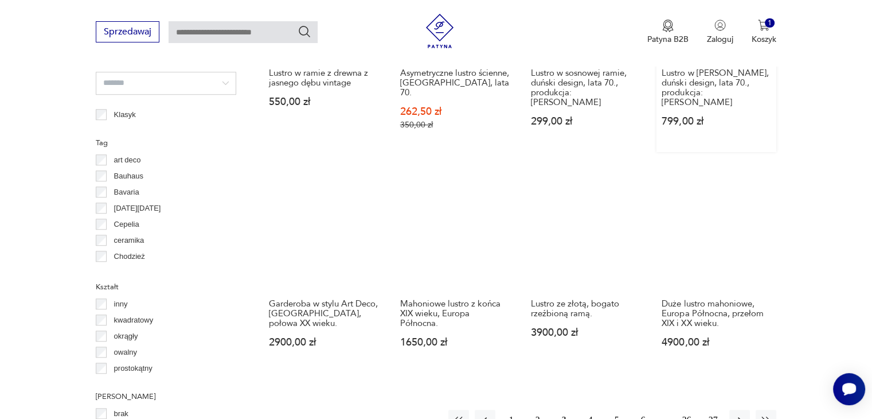
scroll to position [1107, 0]
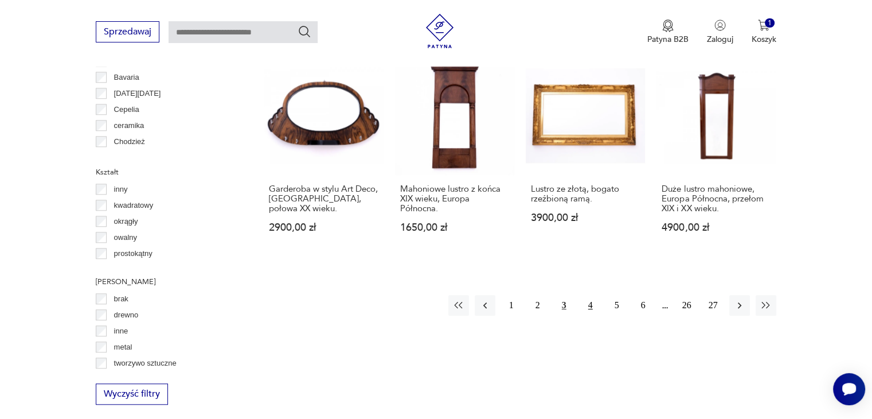
click at [585, 298] on button "4" at bounding box center [590, 305] width 21 height 21
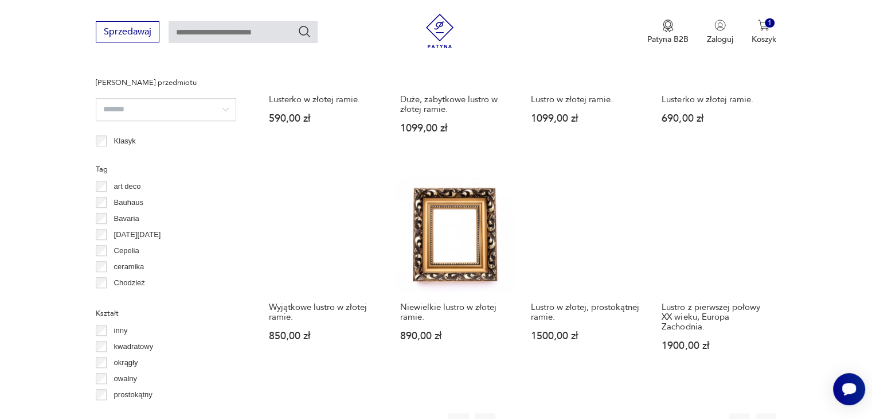
scroll to position [1107, 0]
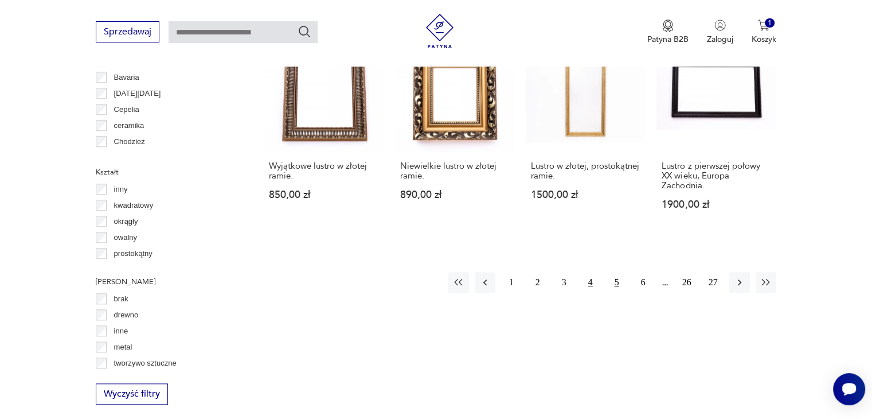
click at [618, 280] on button "5" at bounding box center [617, 282] width 21 height 21
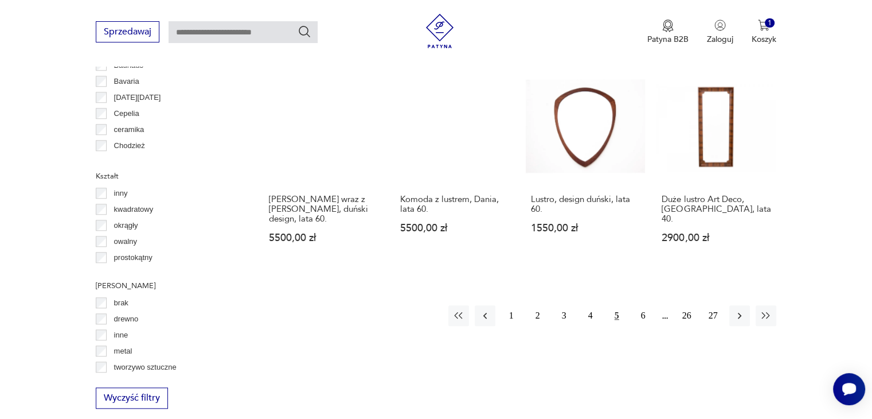
scroll to position [1107, 0]
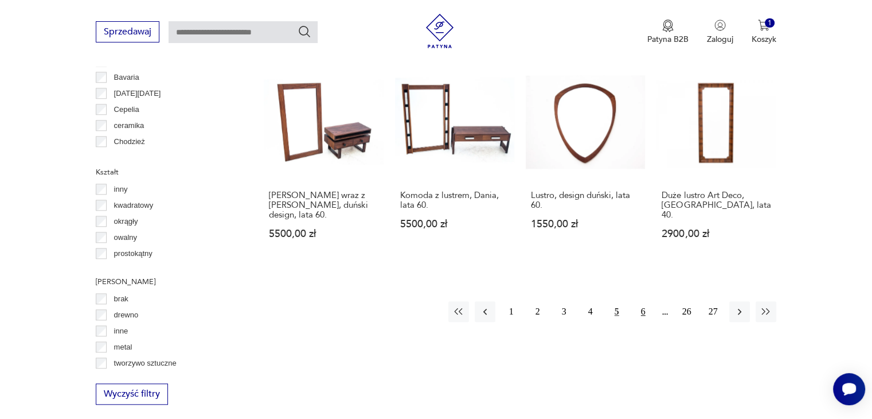
click at [638, 301] on button "6" at bounding box center [643, 311] width 21 height 21
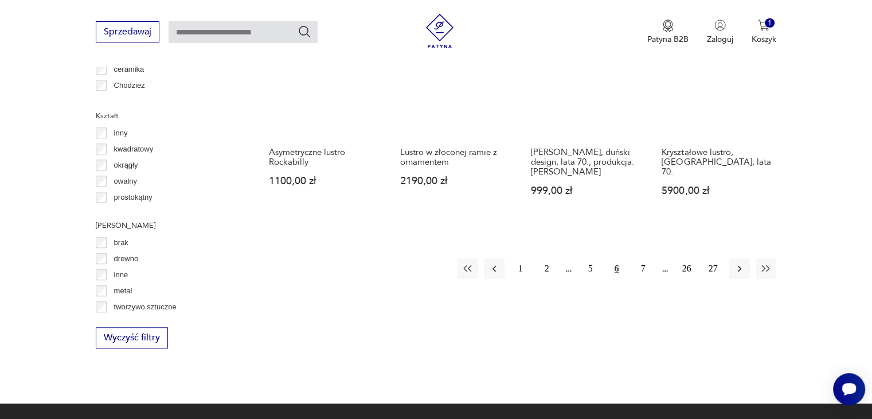
scroll to position [1164, 0]
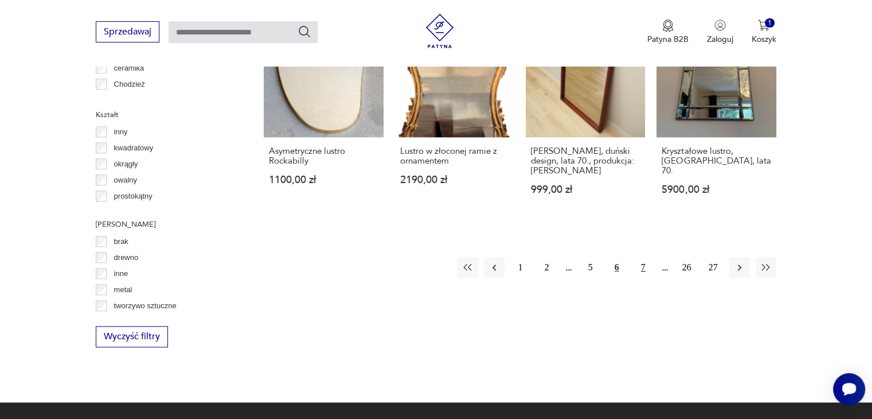
click at [642, 264] on button "7" at bounding box center [643, 267] width 21 height 21
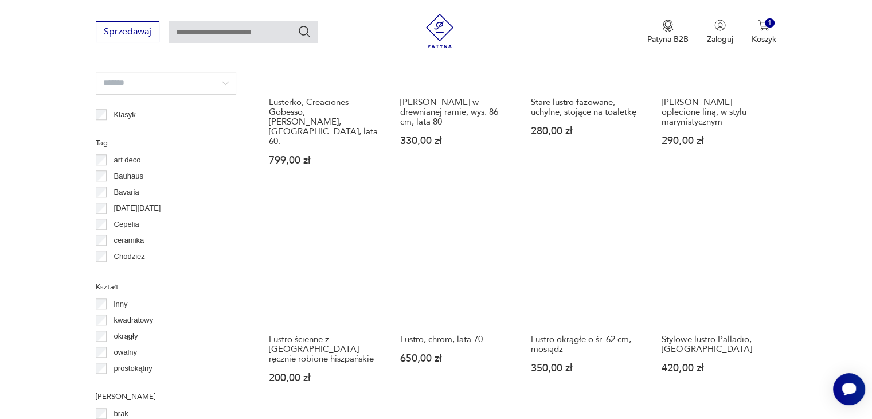
scroll to position [1107, 0]
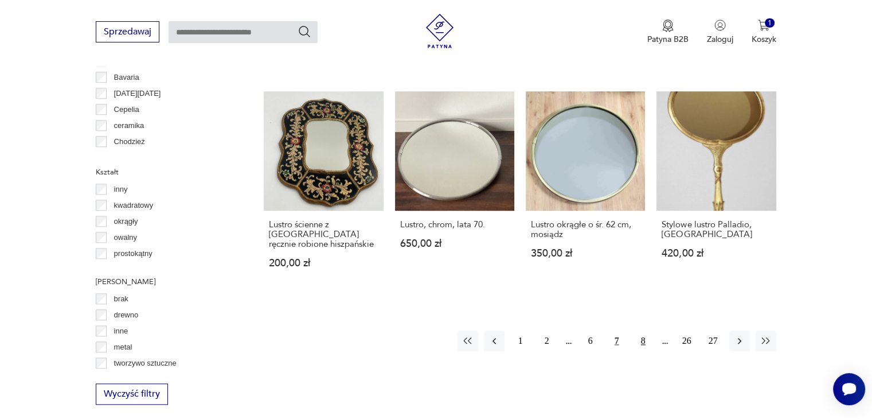
click at [640, 330] on button "8" at bounding box center [643, 340] width 21 height 21
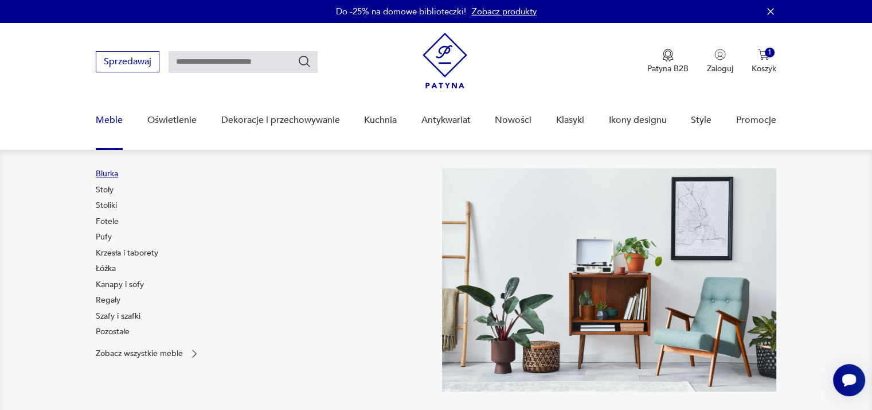
click at [111, 170] on link "Biurka" at bounding box center [107, 173] width 22 height 11
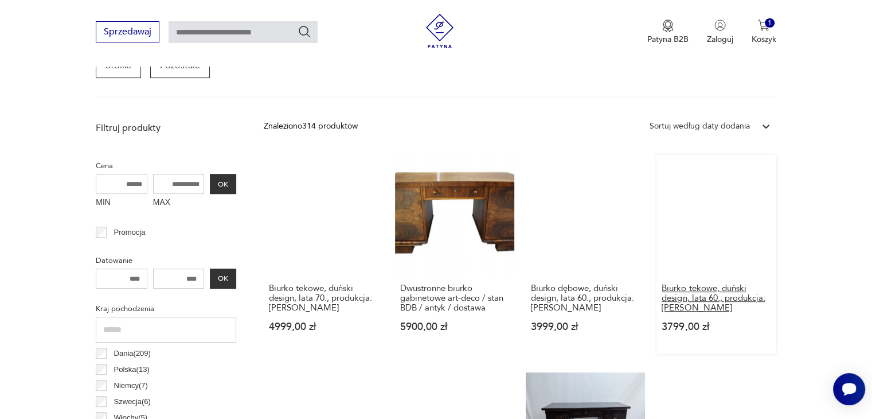
scroll to position [419, 0]
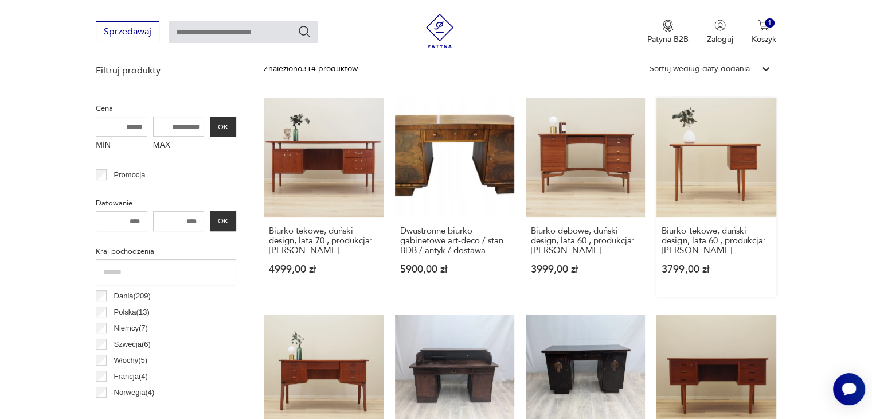
click at [726, 141] on link "Biurko tekowe, duński design, lata 60., produkcja: [PERSON_NAME] 3799,00 zł" at bounding box center [716, 197] width 119 height 199
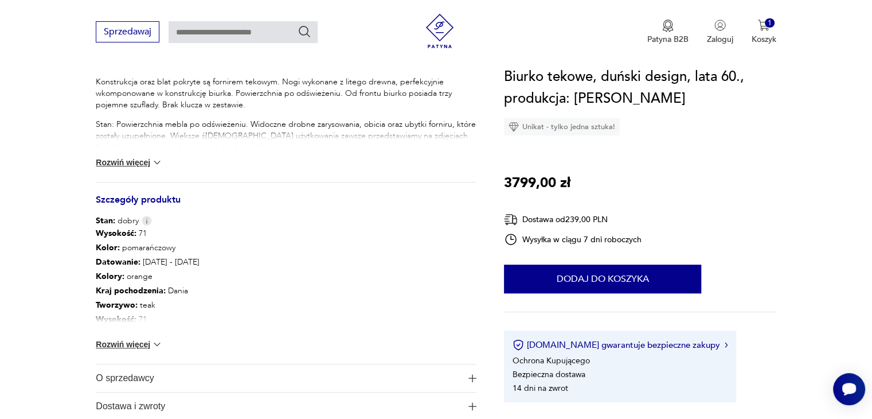
scroll to position [516, 0]
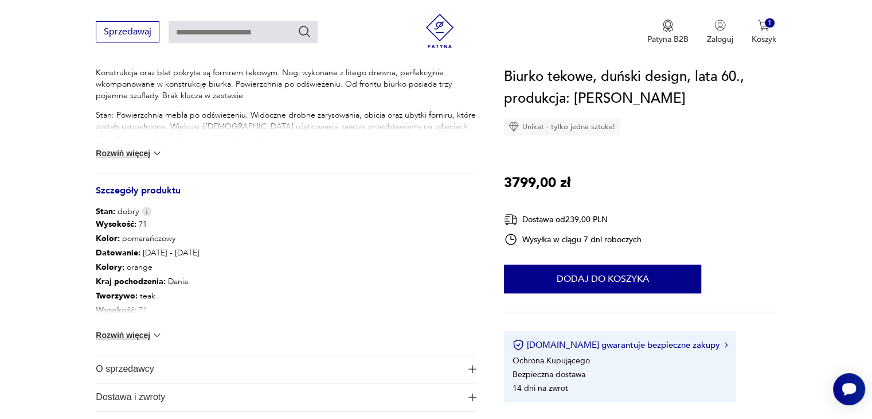
click at [146, 336] on button "Rozwiń więcej" at bounding box center [129, 334] width 67 height 11
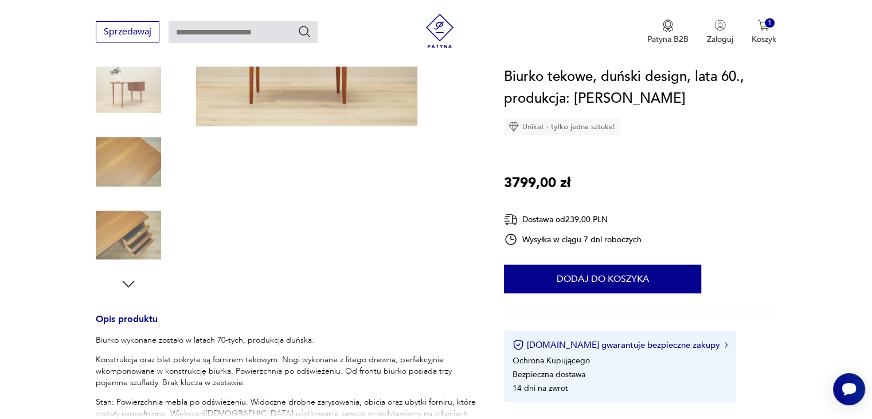
scroll to position [115, 0]
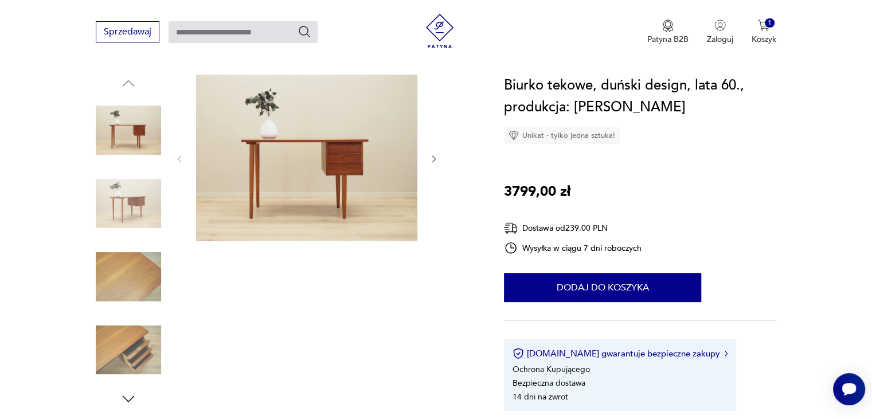
click at [435, 157] on icon "button" at bounding box center [435, 159] width 10 height 10
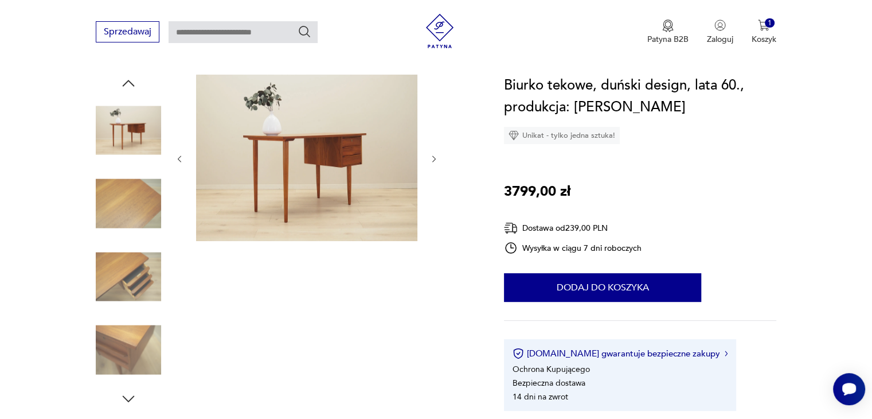
click at [435, 157] on icon "button" at bounding box center [435, 159] width 10 height 10
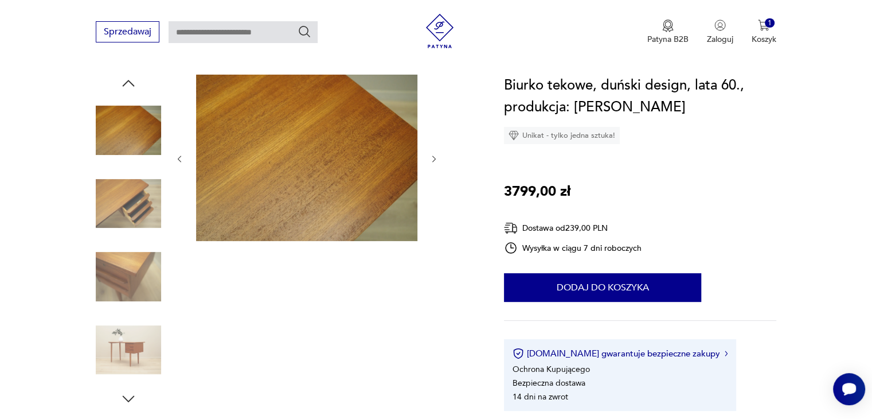
click at [435, 157] on icon "button" at bounding box center [435, 159] width 10 height 10
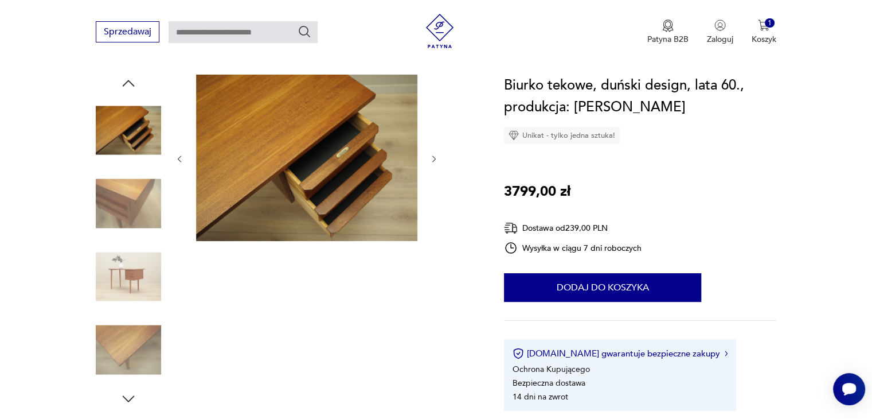
click at [134, 209] on img at bounding box center [128, 203] width 65 height 65
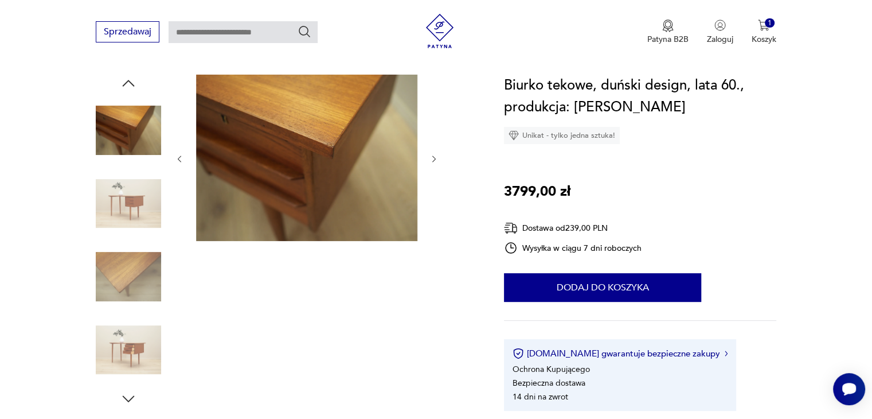
click at [431, 157] on icon "button" at bounding box center [435, 159] width 10 height 10
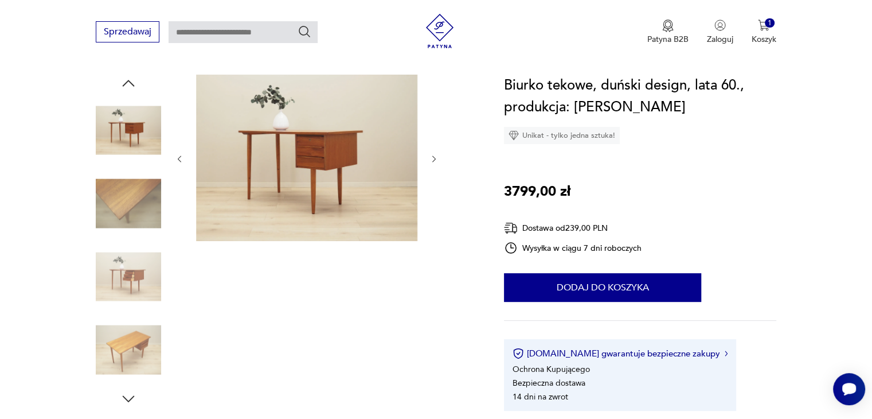
scroll to position [0, 0]
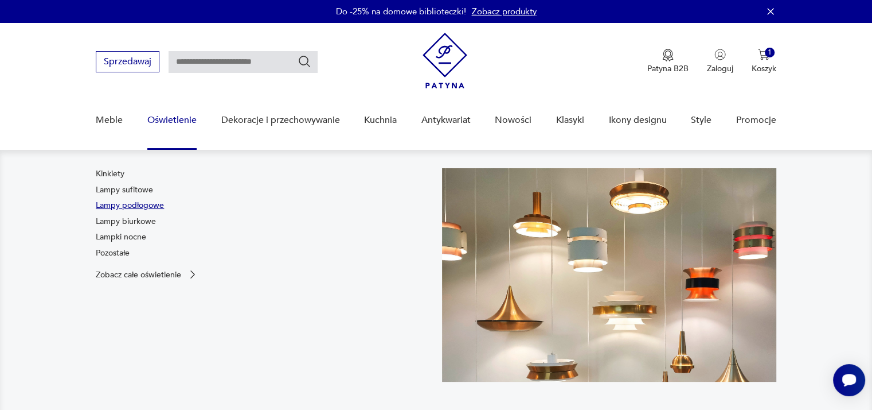
click at [140, 202] on link "Lampy podłogowe" at bounding box center [130, 205] width 68 height 11
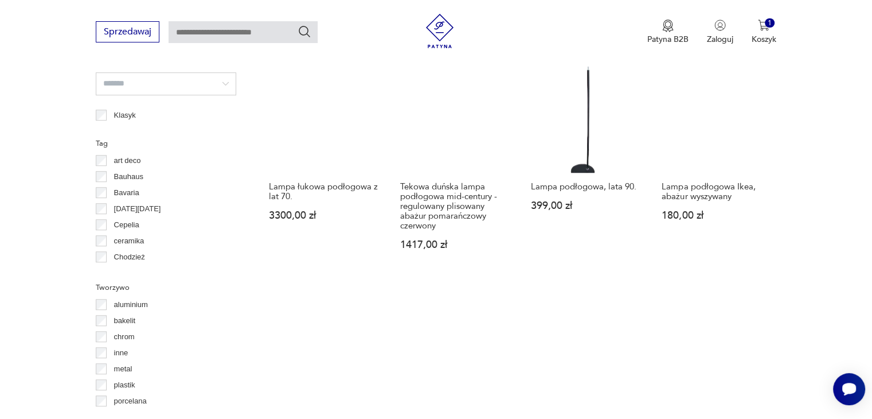
scroll to position [859, 0]
